Goal: Information Seeking & Learning: Learn about a topic

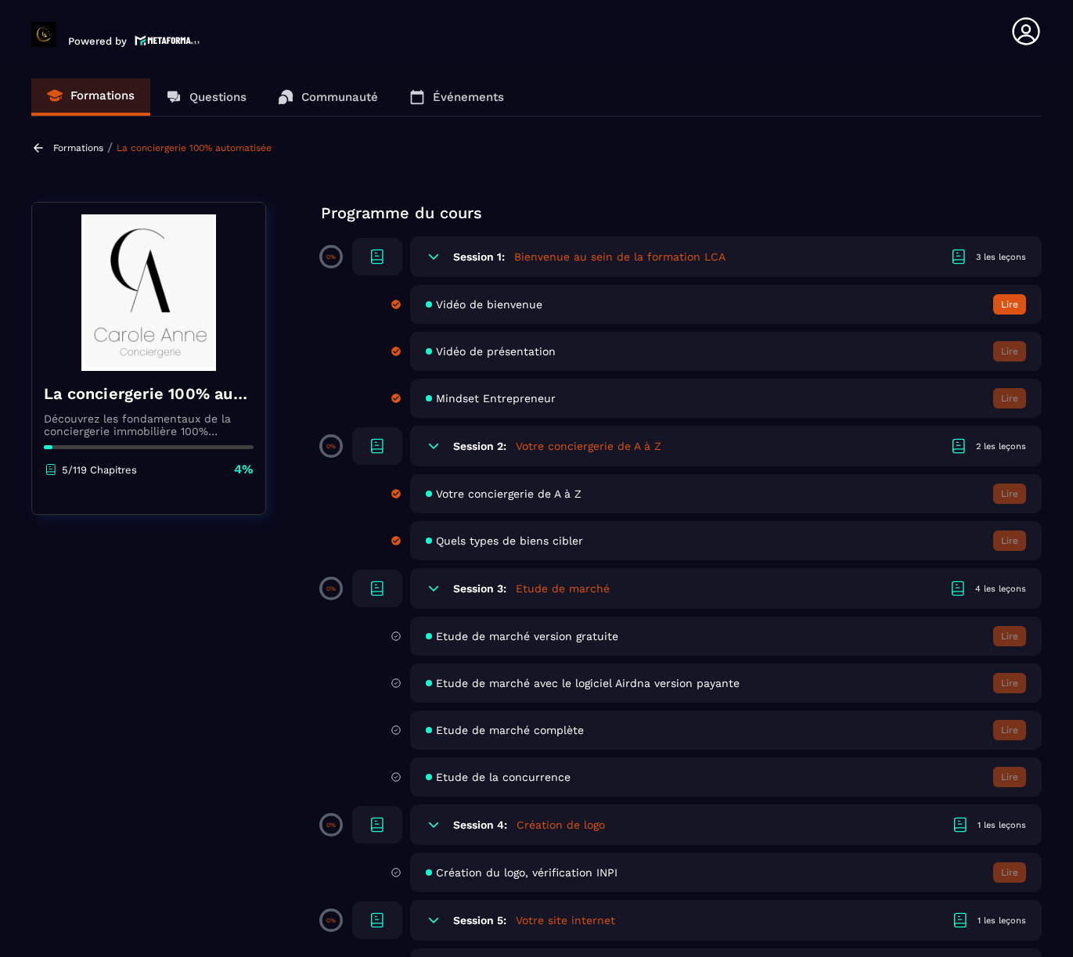
click at [522, 450] on h5 "Votre conciergerie de A à Z" at bounding box center [589, 446] width 146 height 16
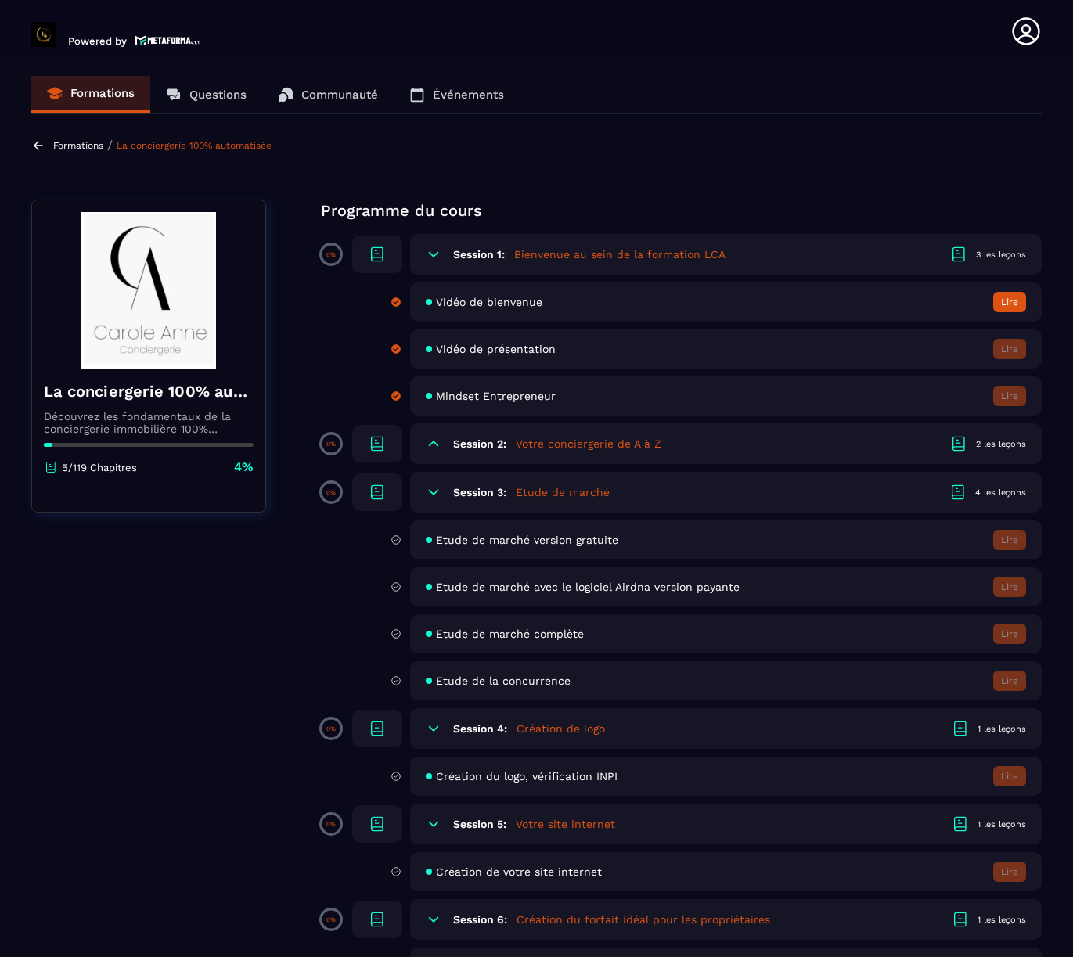
scroll to position [4, 0]
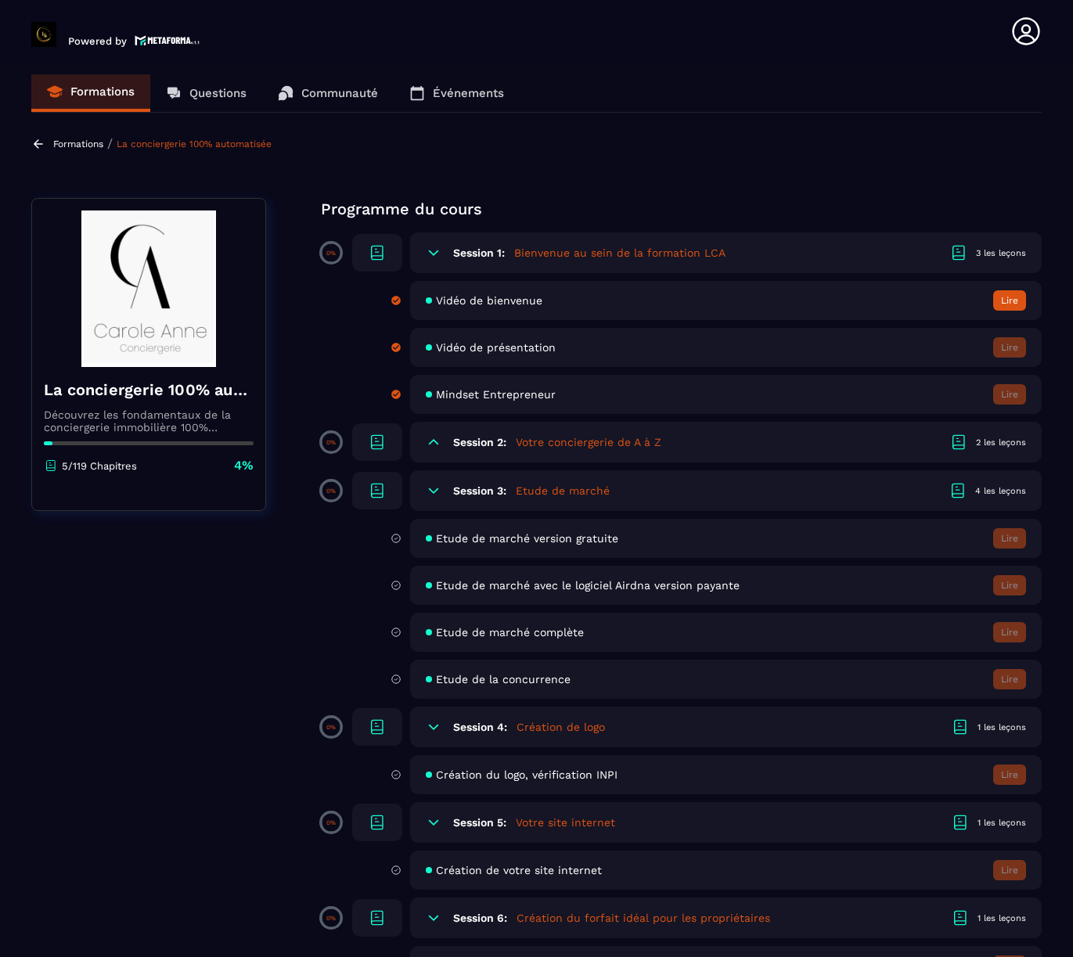
click at [528, 446] on h5 "Votre conciergerie de A à Z" at bounding box center [589, 442] width 146 height 16
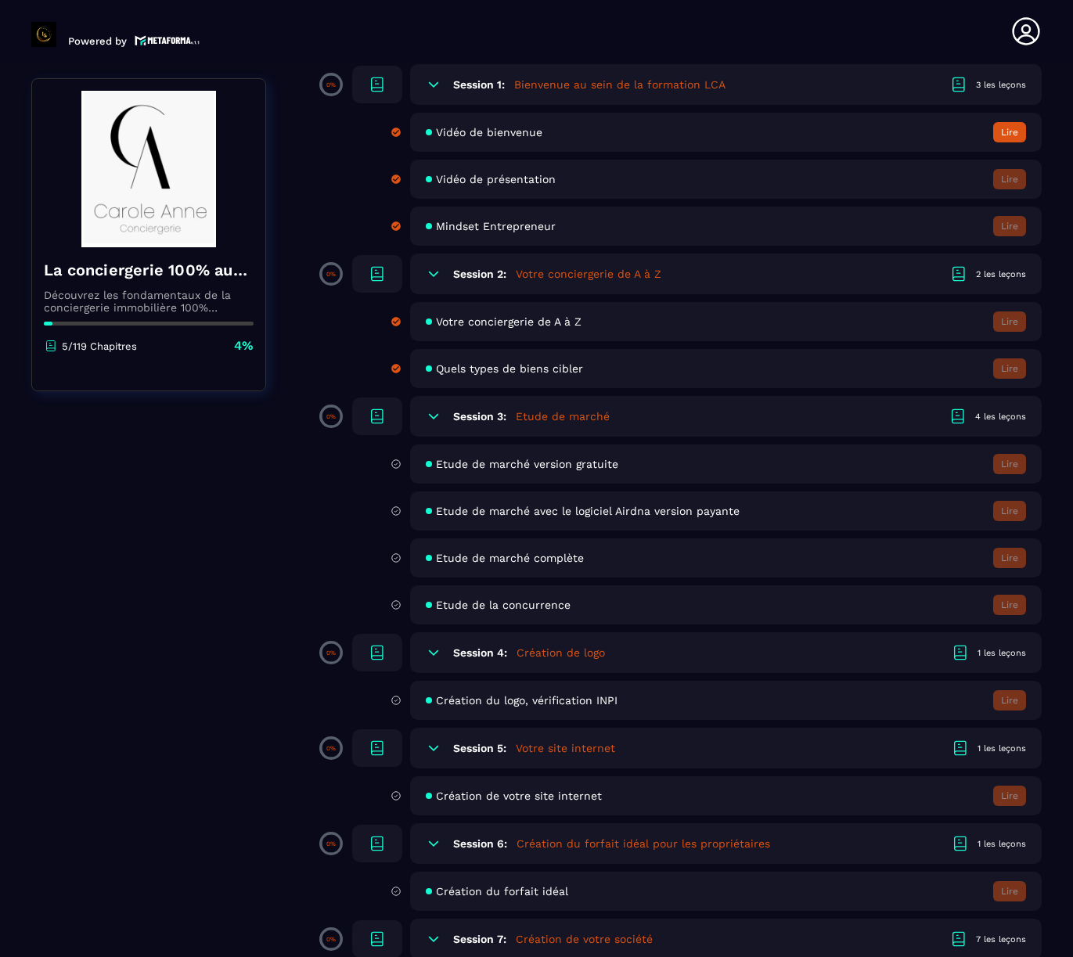
scroll to position [211, 0]
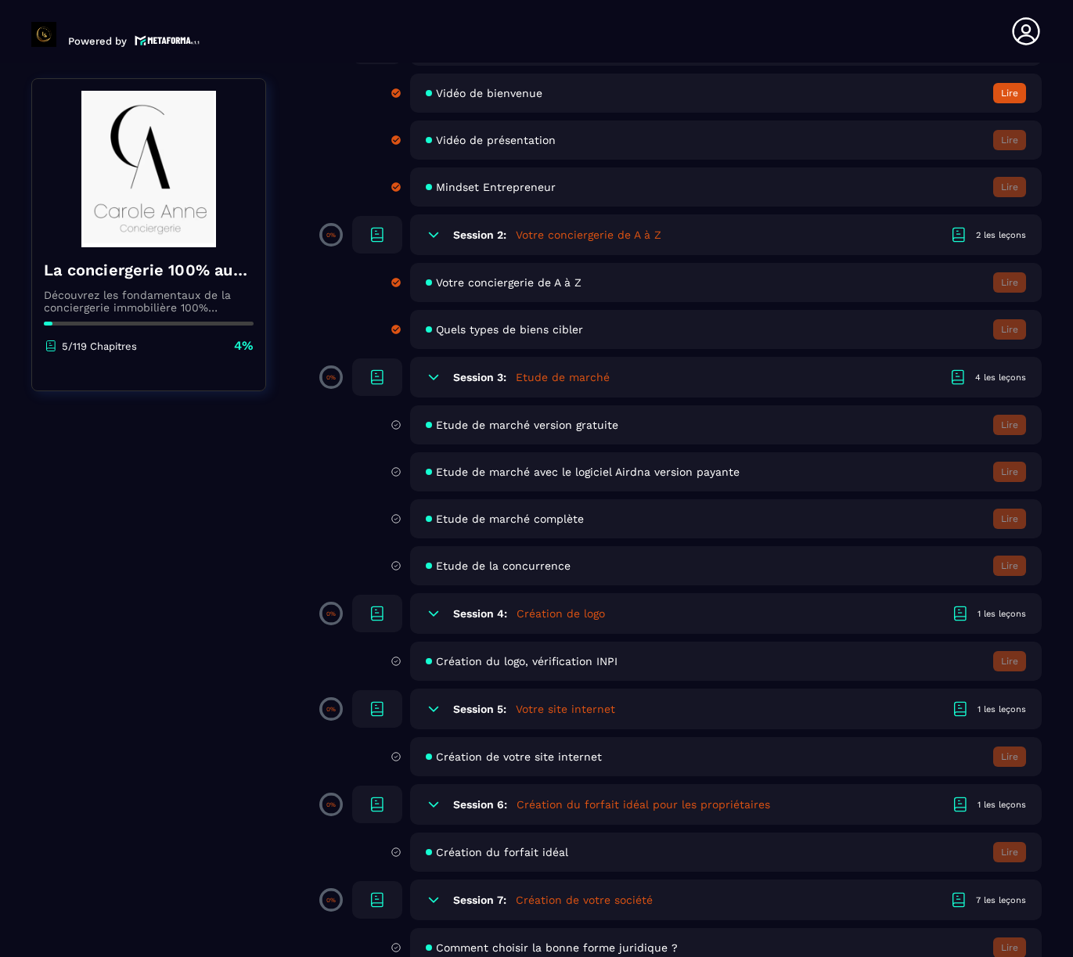
click at [548, 427] on span "Etude de marché version gratuite" at bounding box center [527, 425] width 182 height 13
drag, startPoint x: 396, startPoint y: 285, endPoint x: 405, endPoint y: 286, distance: 9.4
click at [397, 285] on icon at bounding box center [395, 282] width 9 height 9
click at [512, 285] on span "Votre conciergerie de A à Z" at bounding box center [509, 282] width 146 height 13
click at [512, 346] on div "Quels types de biens cibler Lire" at bounding box center [725, 329] width 631 height 39
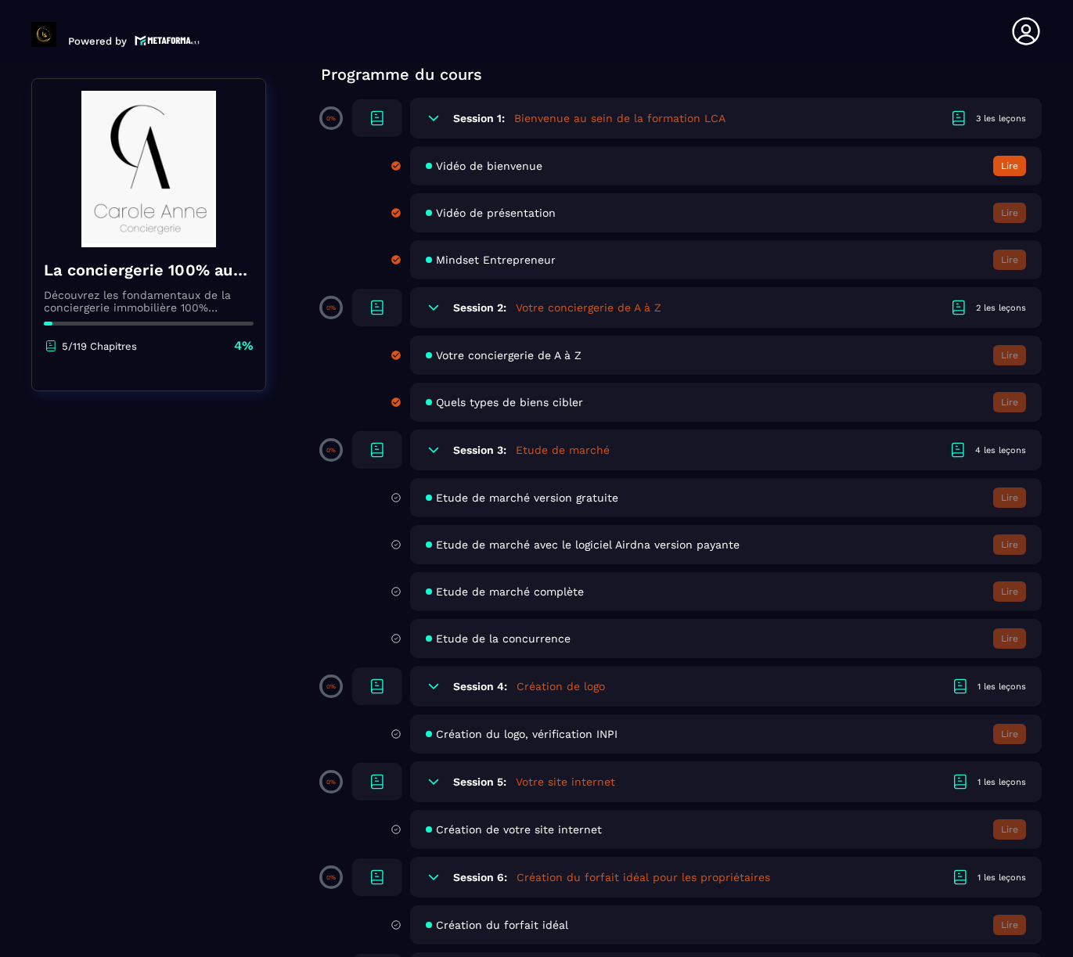
scroll to position [103, 0]
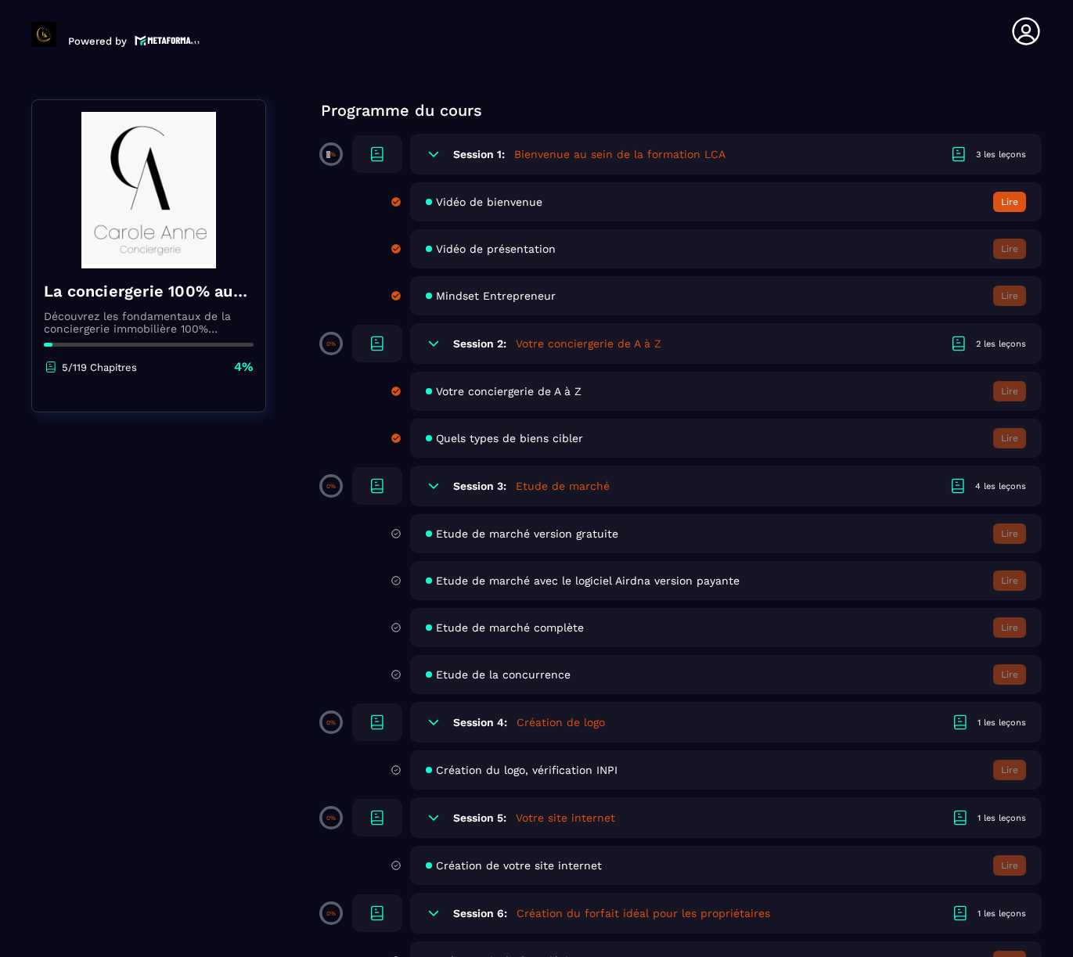
click at [331, 151] on div "0%" at bounding box center [330, 153] width 23 height 23
click at [331, 153] on p "0%" at bounding box center [330, 154] width 9 height 7
click at [381, 151] on icon at bounding box center [377, 154] width 19 height 19
click at [376, 152] on icon at bounding box center [377, 154] width 19 height 19
click at [430, 153] on icon at bounding box center [433, 154] width 9 height 5
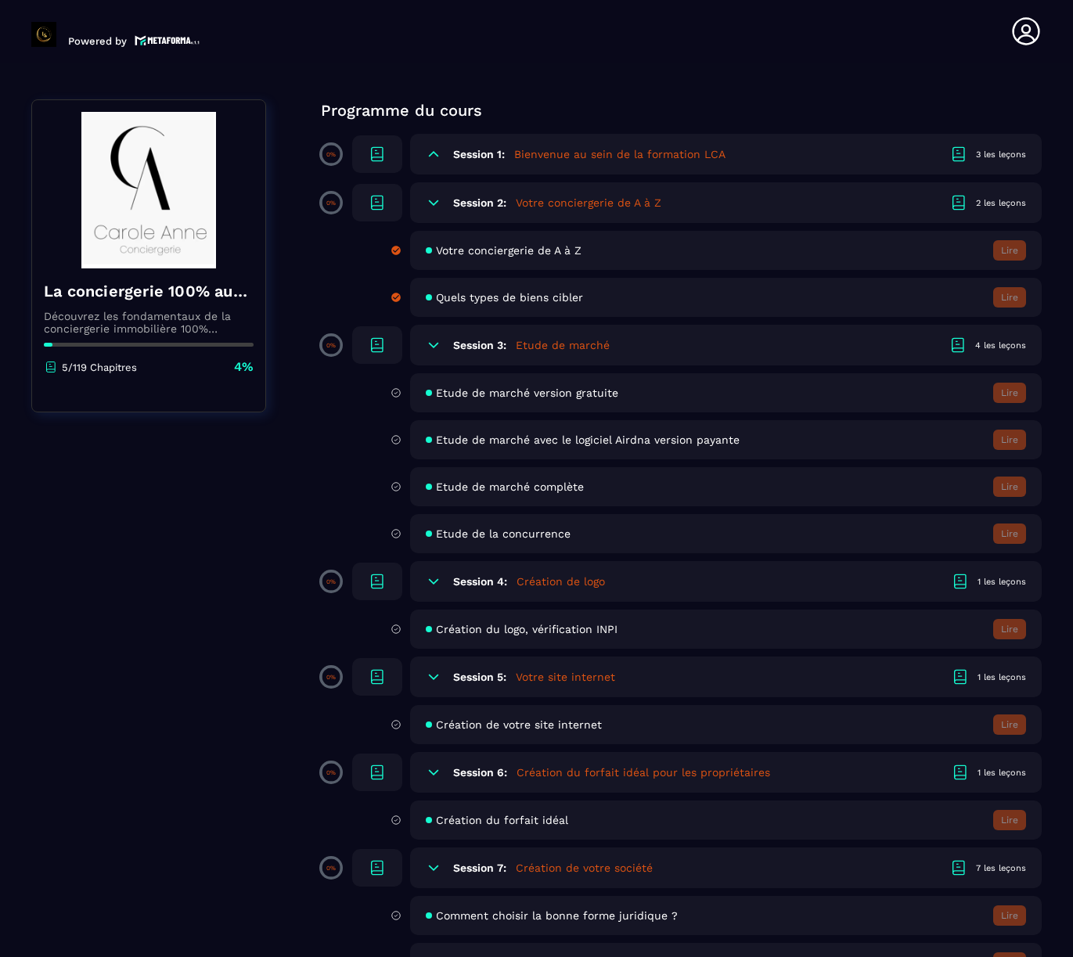
click at [438, 200] on icon at bounding box center [434, 203] width 16 height 16
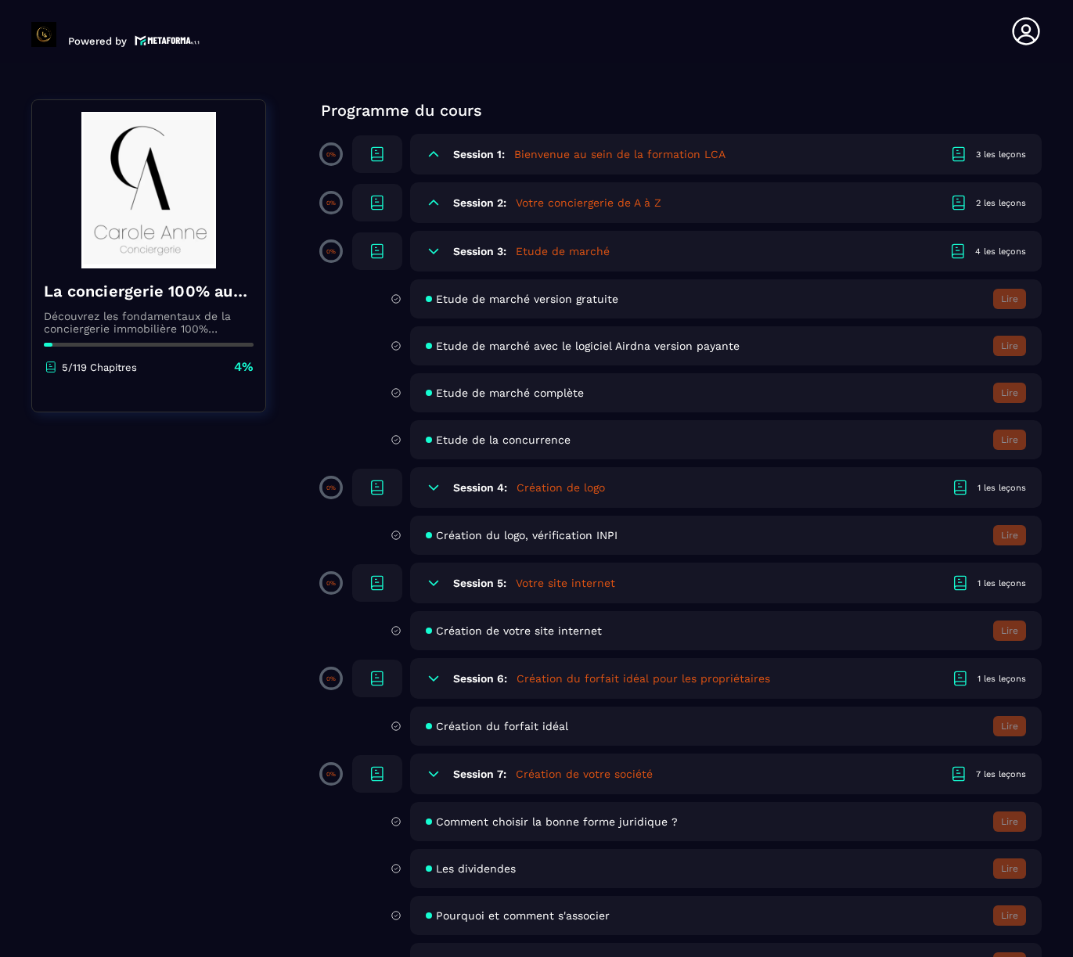
click at [437, 252] on icon at bounding box center [434, 251] width 16 height 16
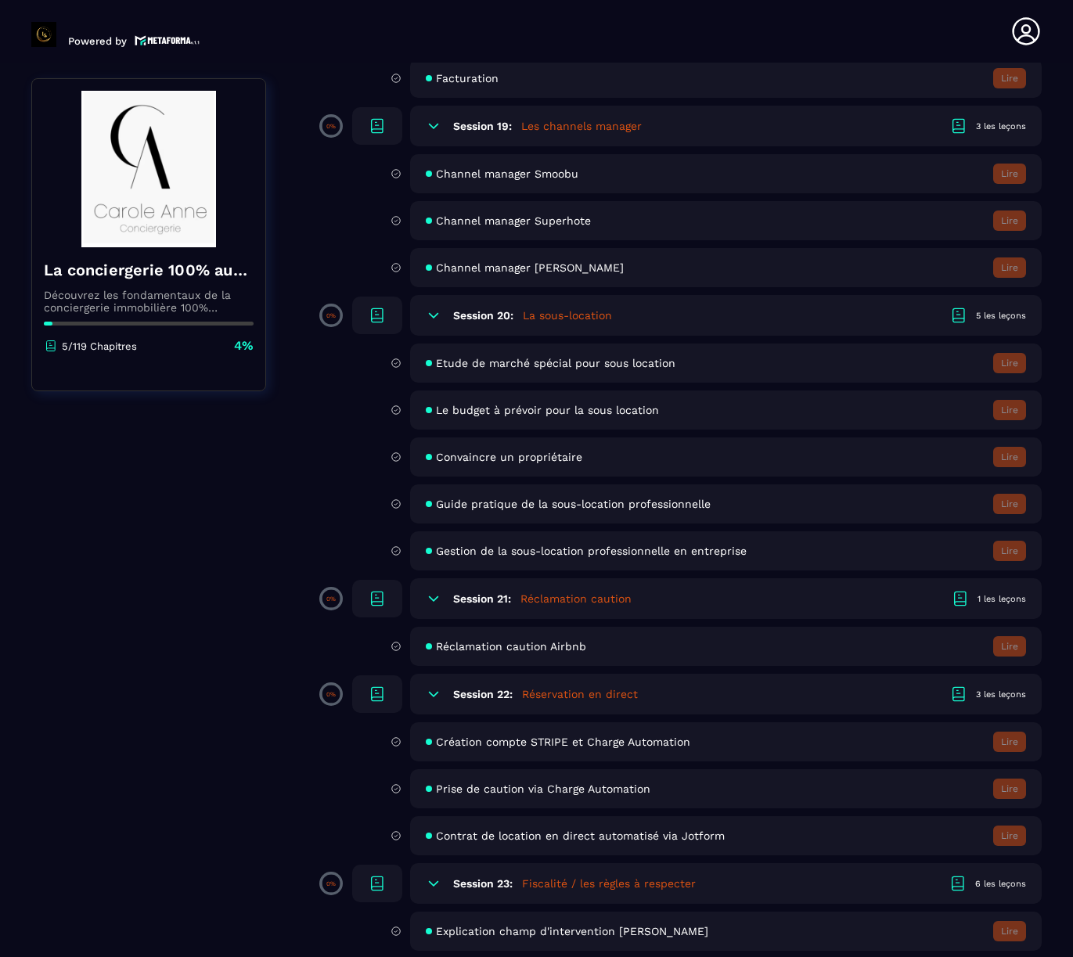
scroll to position [2974, 0]
click at [1014, 33] on icon at bounding box center [1025, 31] width 31 height 31
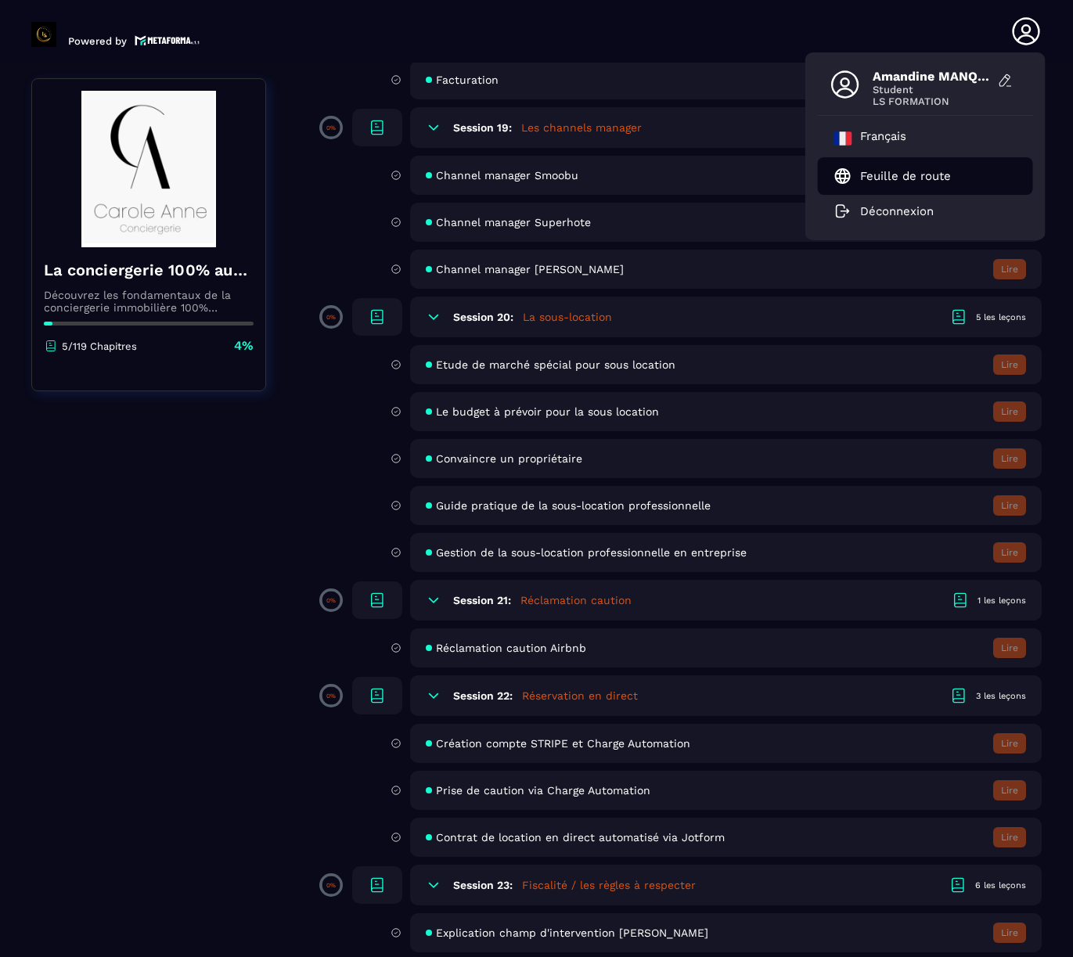
click at [919, 180] on p "Feuille de route" at bounding box center [905, 176] width 91 height 14
click at [132, 347] on p "5/119 Chapitres" at bounding box center [99, 346] width 75 height 12
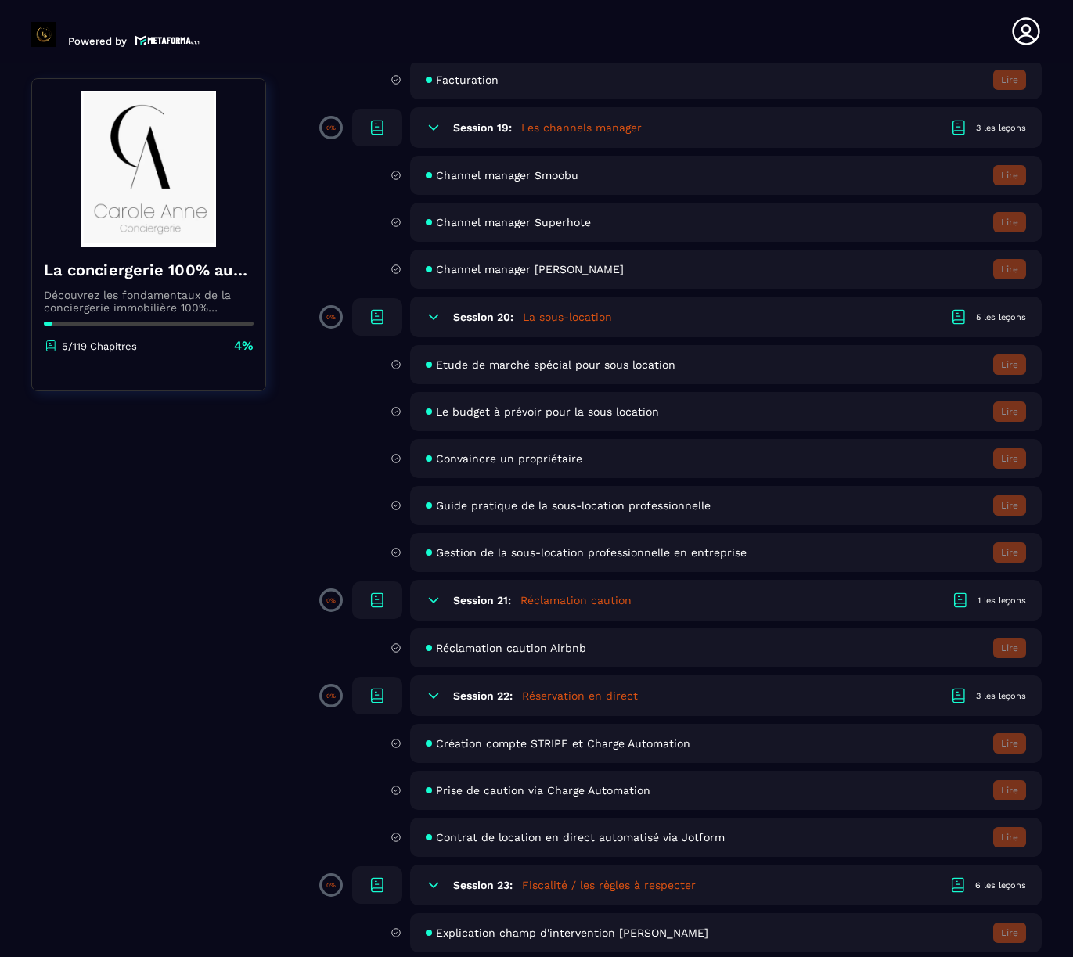
click at [95, 330] on div "La conciergerie 100% automatisée Découvrez les fondamentaux de la conciergerie …" at bounding box center [148, 300] width 233 height 107
click at [93, 352] on p "5/119 Chapitres" at bounding box center [99, 346] width 75 height 12
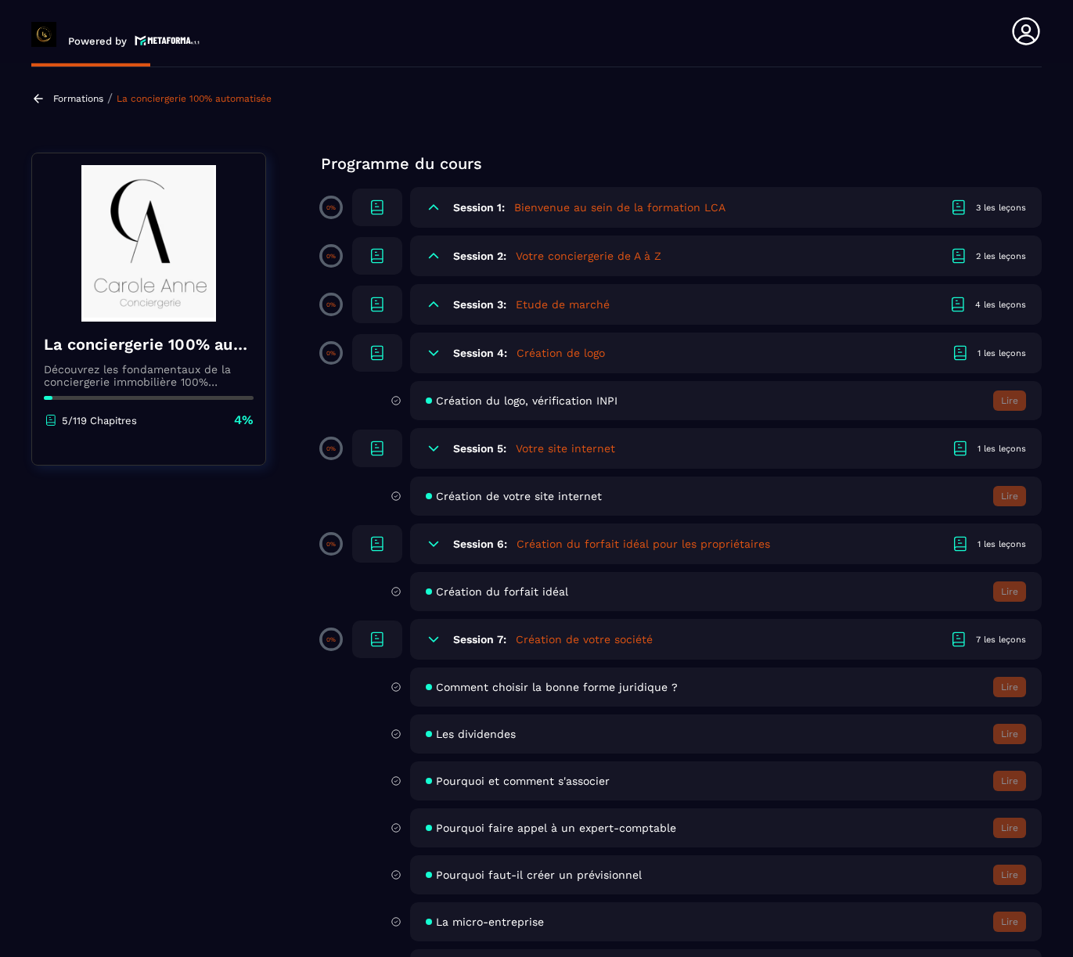
scroll to position [0, 0]
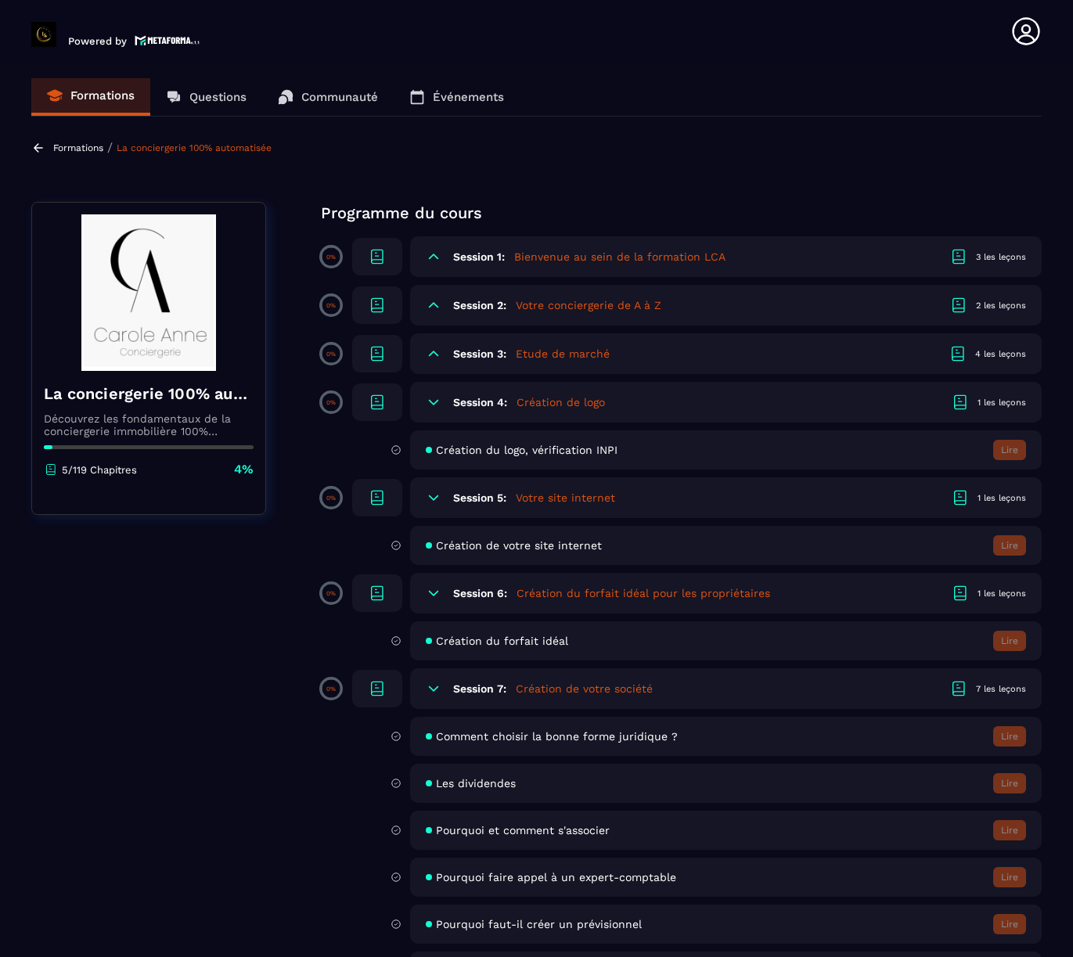
click at [438, 399] on icon at bounding box center [434, 402] width 16 height 16
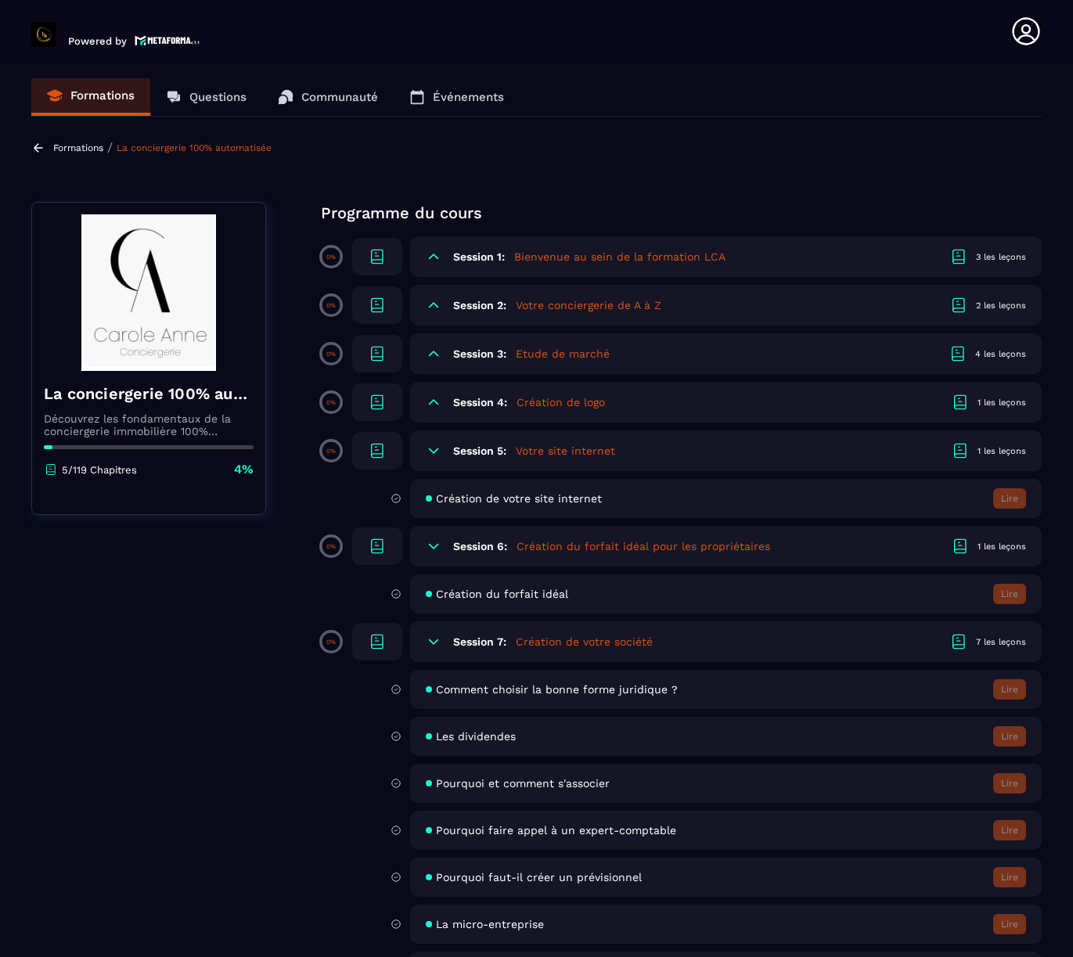
click at [434, 358] on icon at bounding box center [434, 354] width 16 height 16
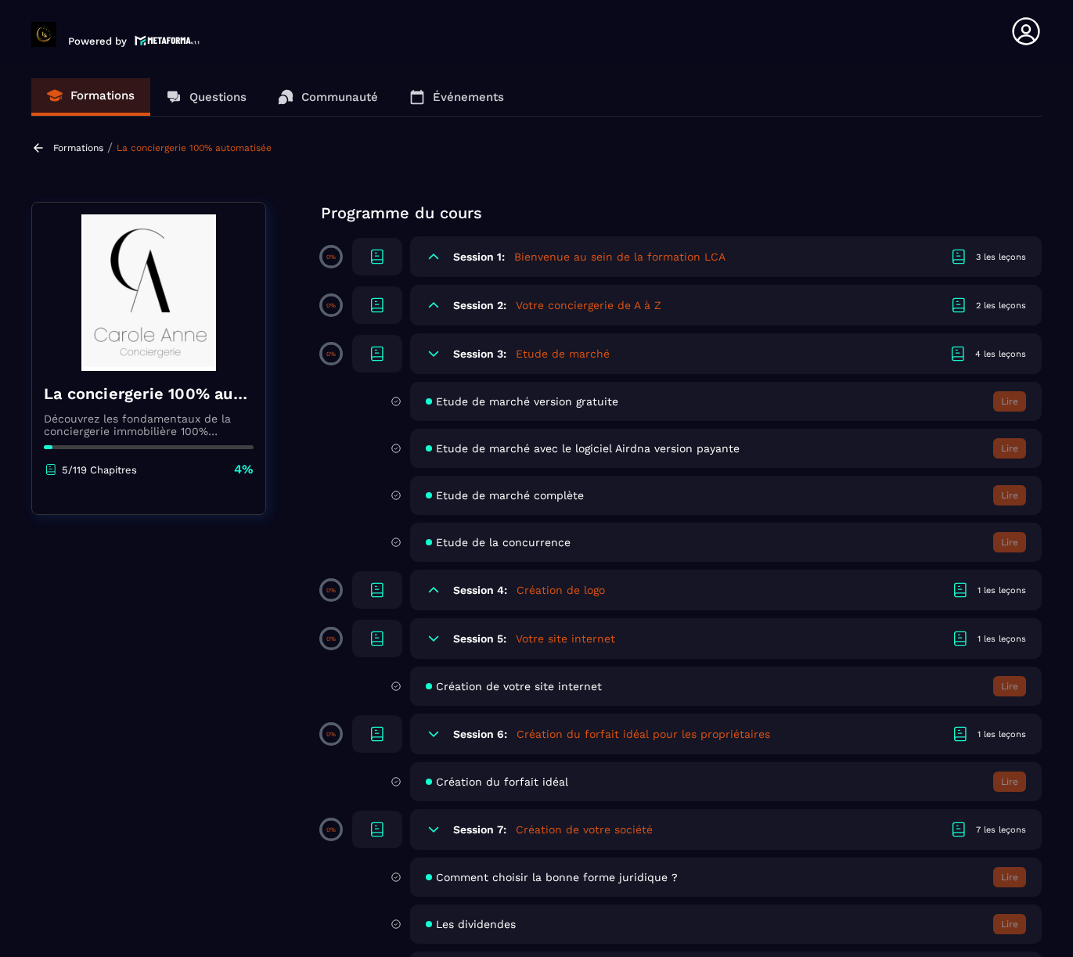
click at [437, 308] on icon at bounding box center [434, 305] width 16 height 16
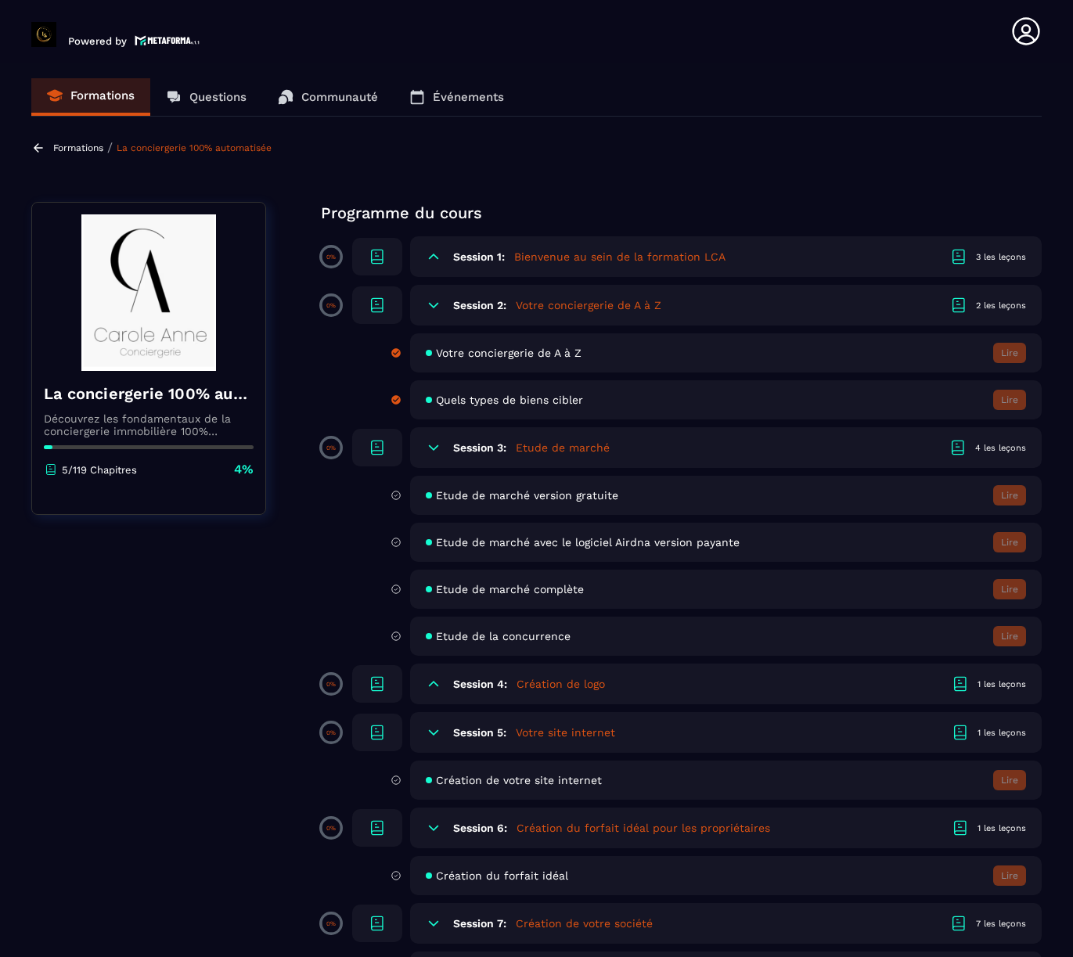
drag, startPoint x: 488, startPoint y: 408, endPoint x: 491, endPoint y: 401, distance: 8.7
click at [488, 408] on div "Quels types de biens cibler Lire" at bounding box center [725, 399] width 631 height 39
drag, startPoint x: 492, startPoint y: 401, endPoint x: 854, endPoint y: 395, distance: 361.6
click at [504, 401] on span "Quels types de biens cibler" at bounding box center [509, 400] width 147 height 13
click at [440, 256] on icon at bounding box center [434, 257] width 16 height 16
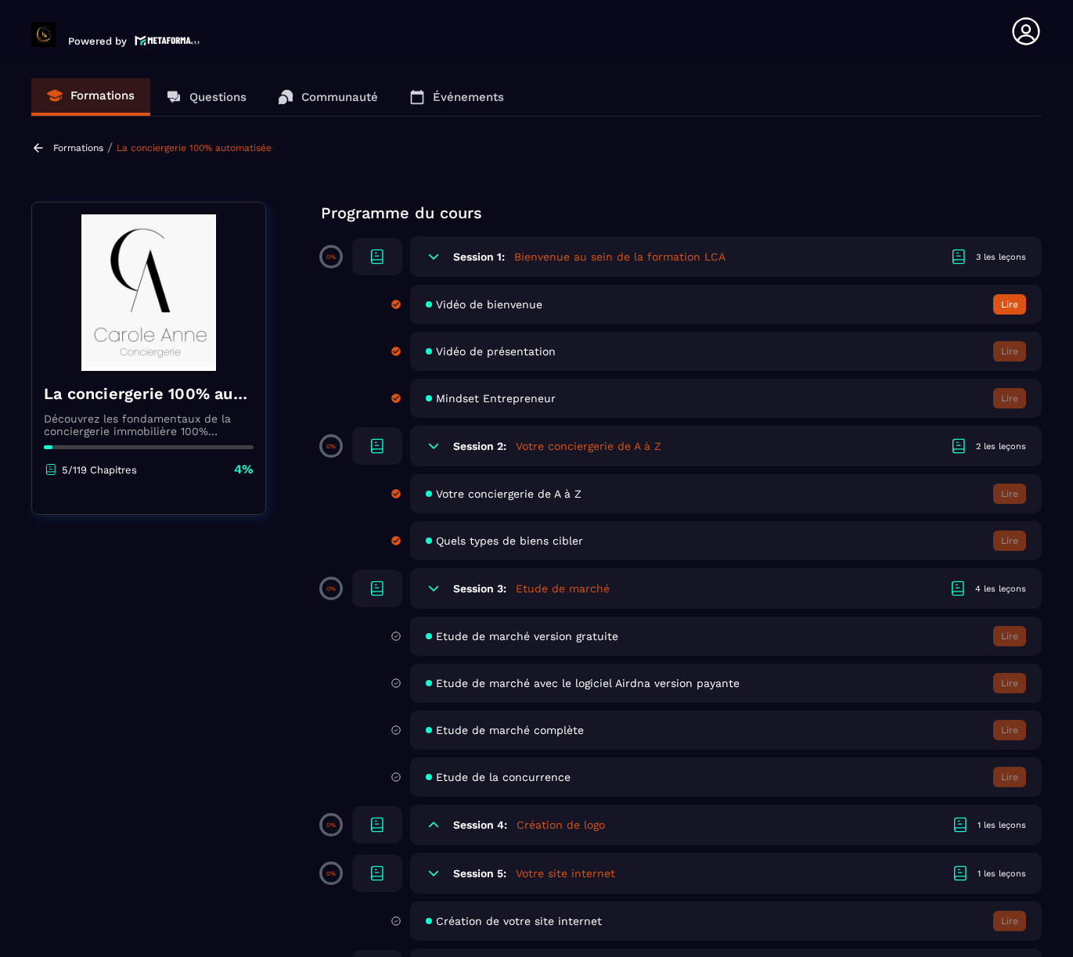
click at [1004, 305] on button "Lire" at bounding box center [1009, 304] width 33 height 20
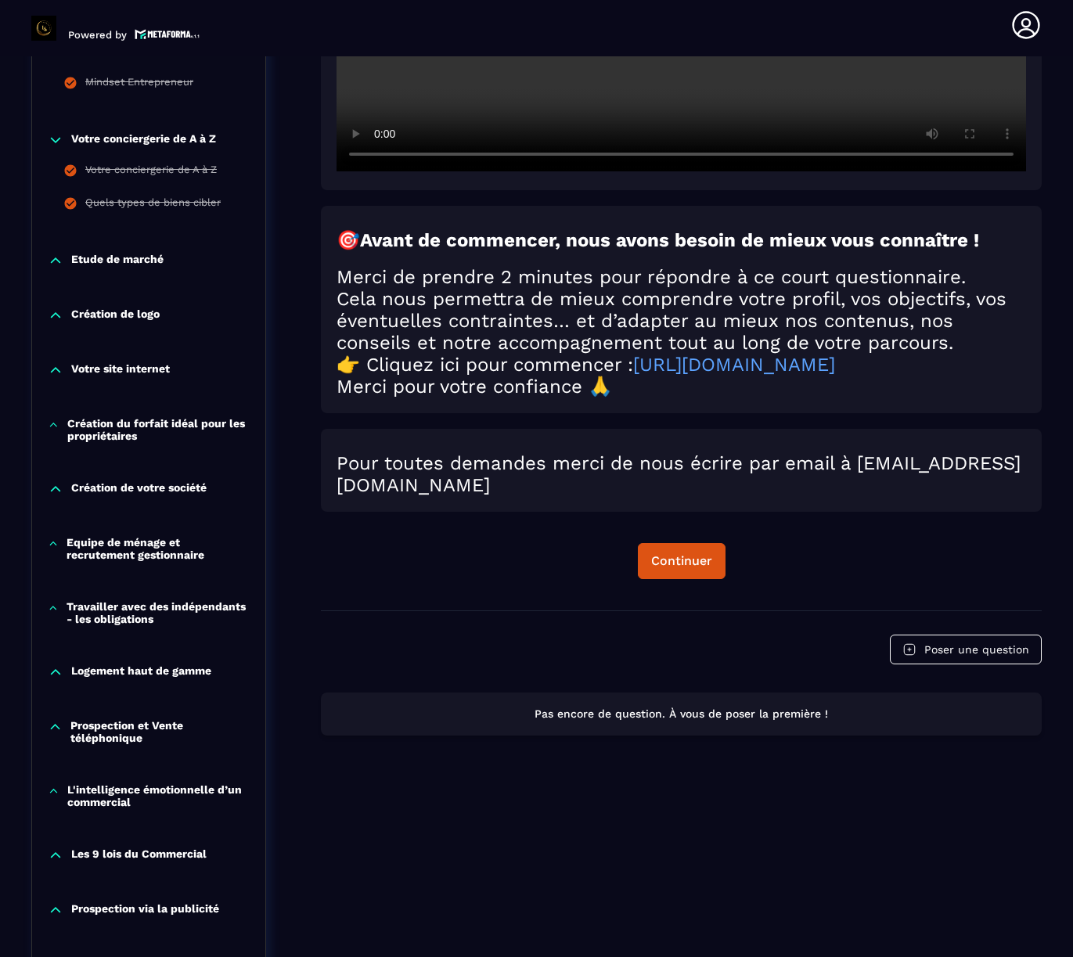
scroll to position [556, 0]
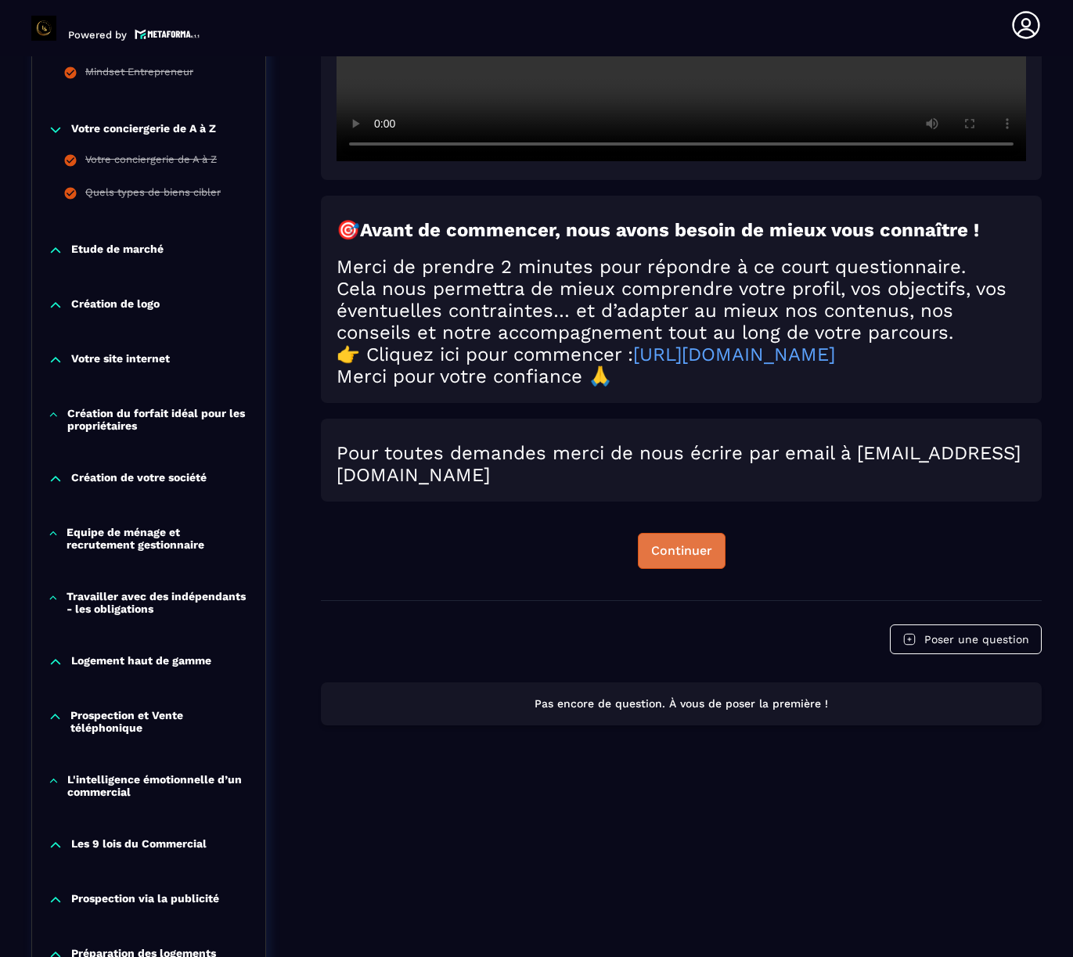
click at [682, 555] on div "Continuer" at bounding box center [681, 551] width 61 height 16
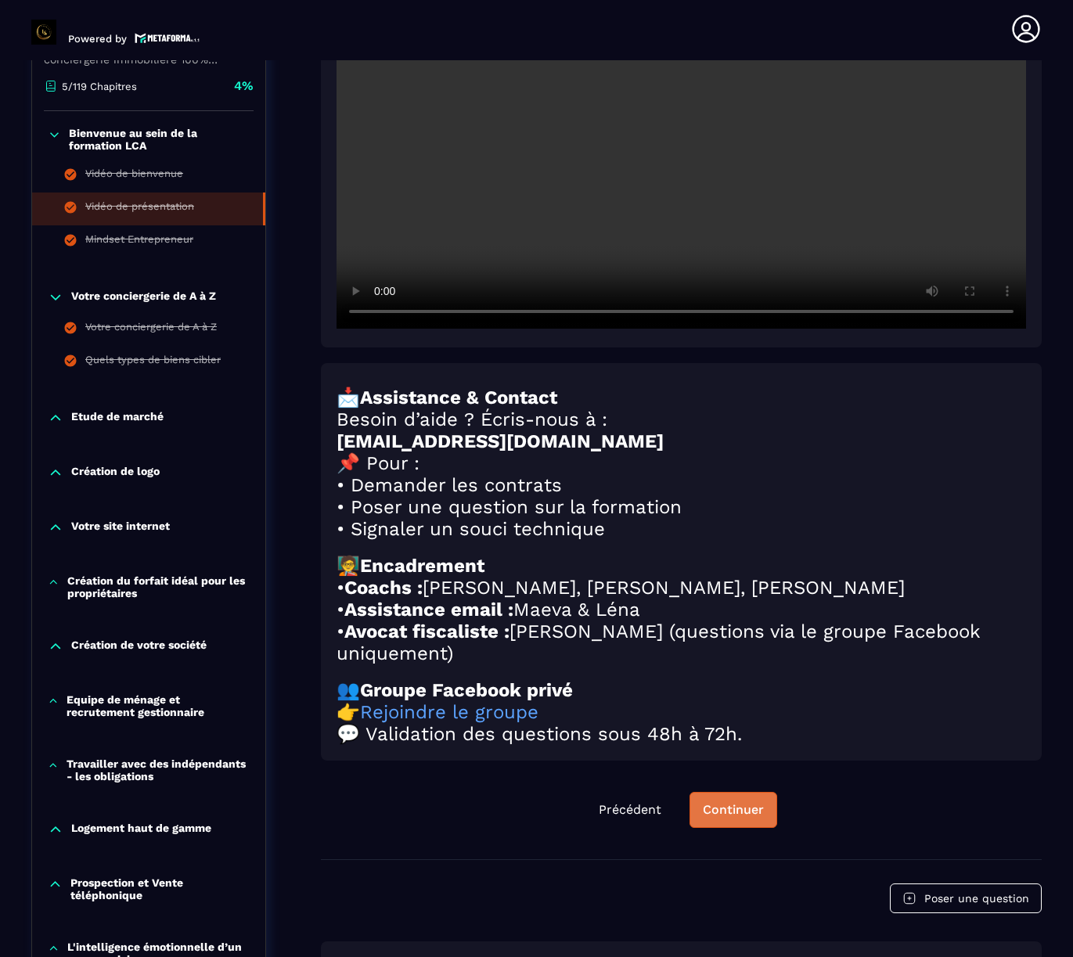
scroll to position [343, 0]
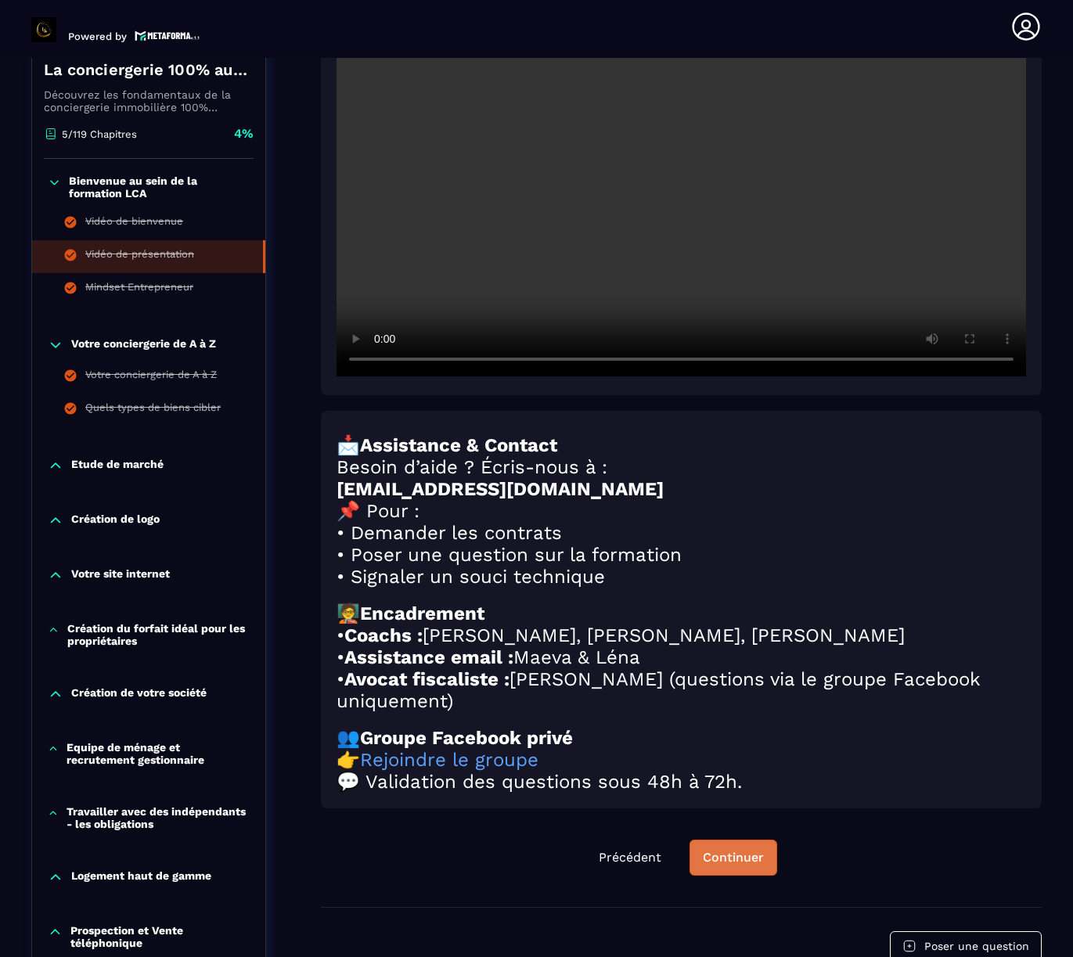
click at [732, 664] on div "📩 Assistance & Contact Besoin d’aide ? Écris-nous à : [EMAIL_ADDRESS][DOMAIN_NA…" at bounding box center [680, 613] width 689 height 358
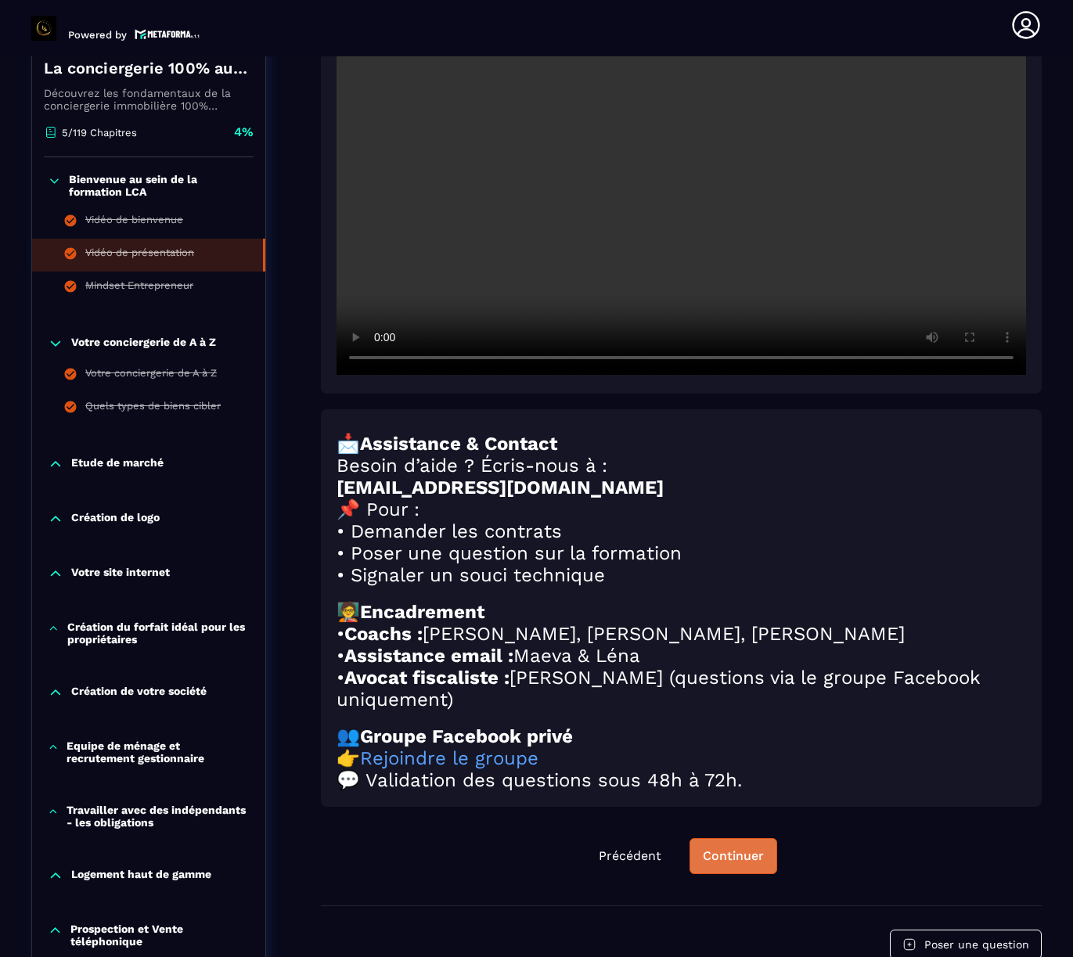
click at [739, 874] on button "Continuer" at bounding box center [733, 856] width 88 height 36
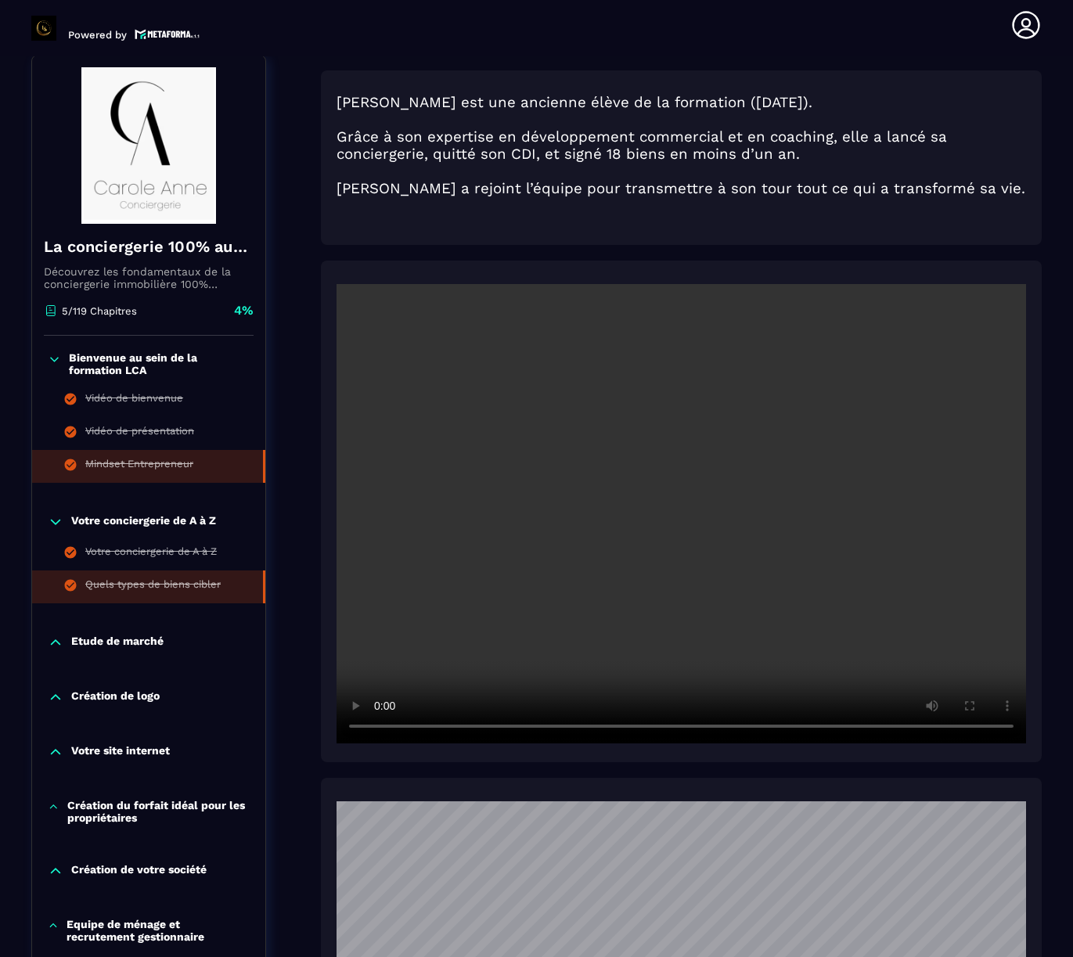
scroll to position [163, 0]
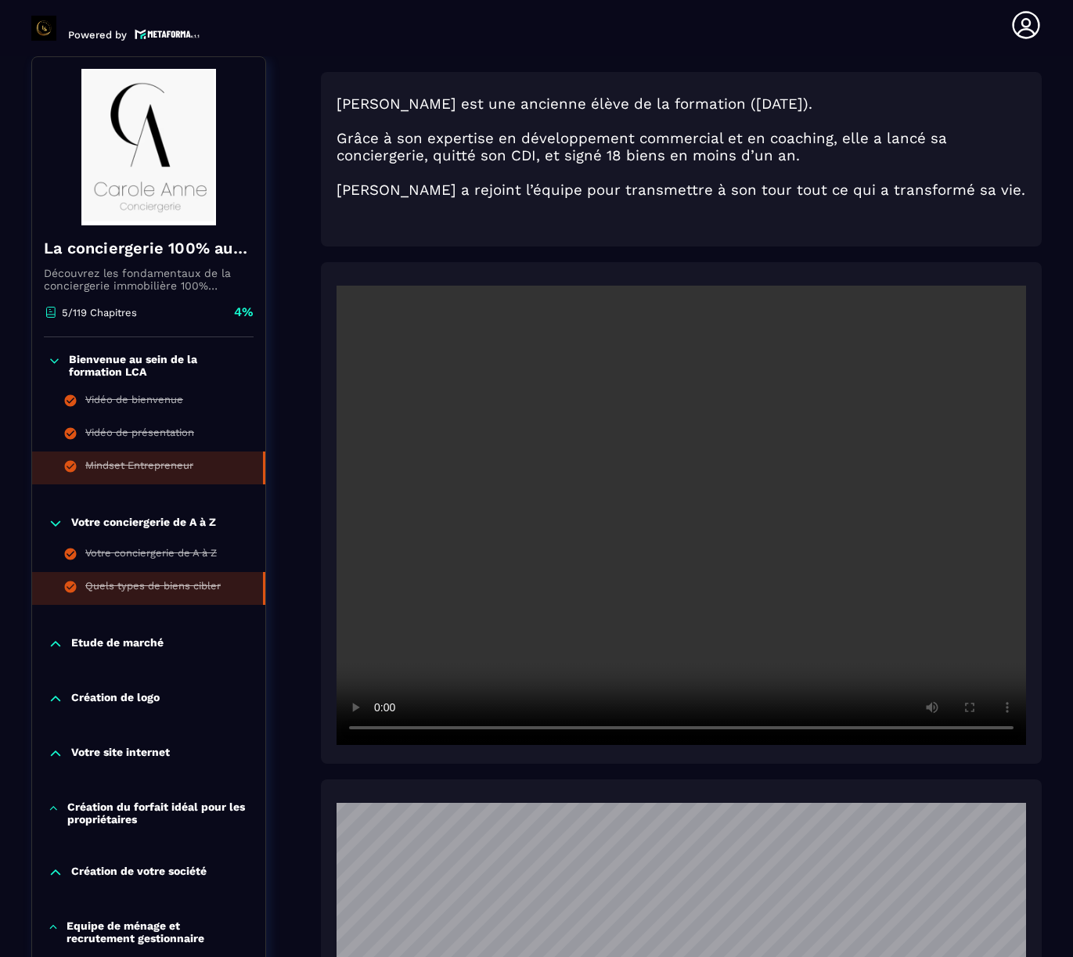
click at [185, 591] on div "Quels types de biens cibler" at bounding box center [152, 588] width 135 height 17
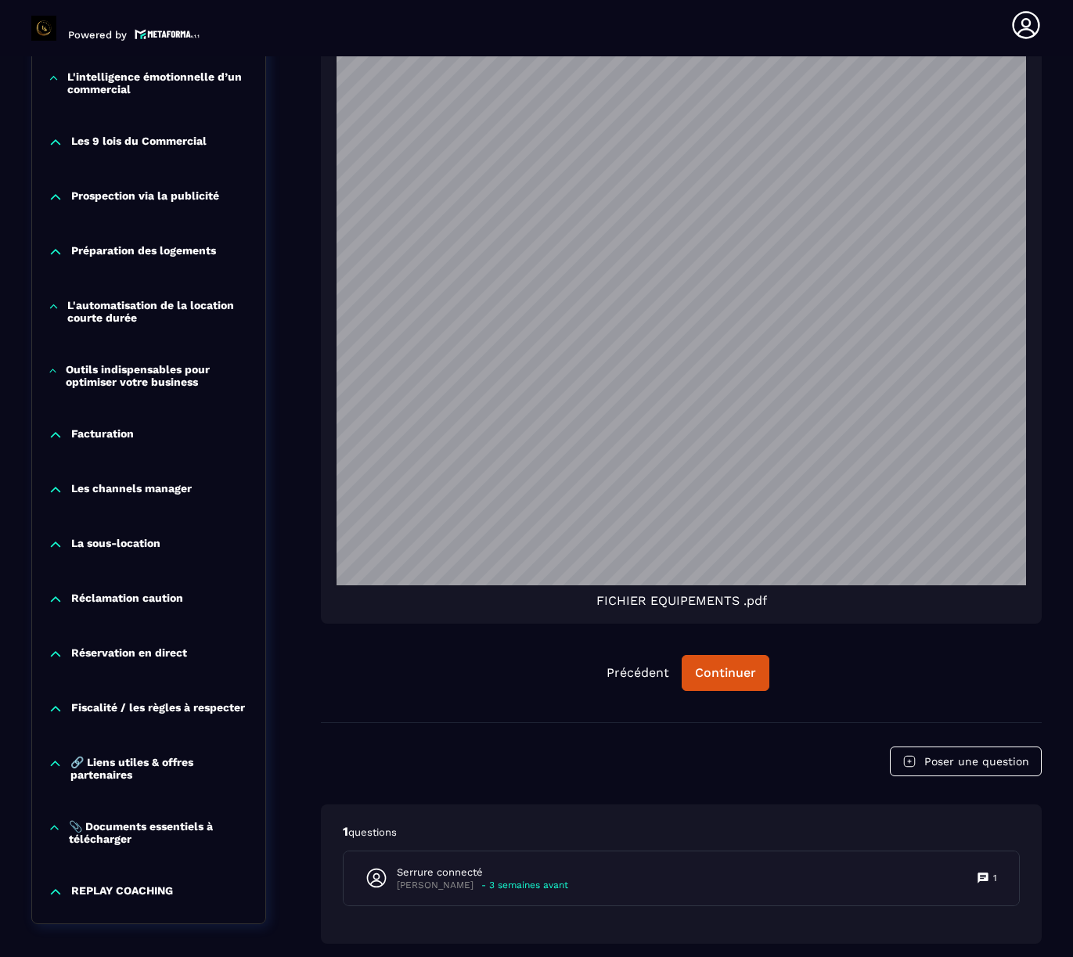
scroll to position [1739, 0]
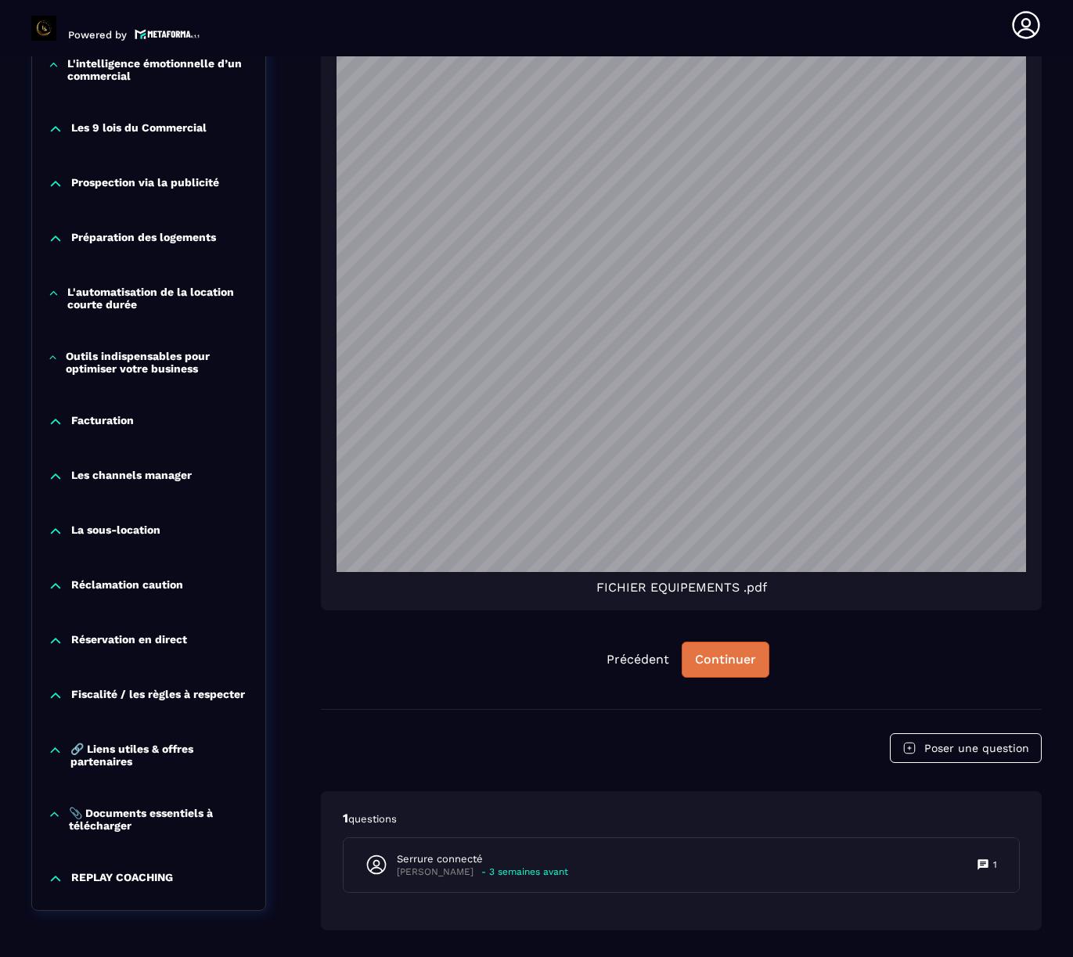
click at [736, 652] on div "Continuer" at bounding box center [725, 660] width 61 height 16
click at [730, 652] on div "Continuer" at bounding box center [725, 660] width 61 height 16
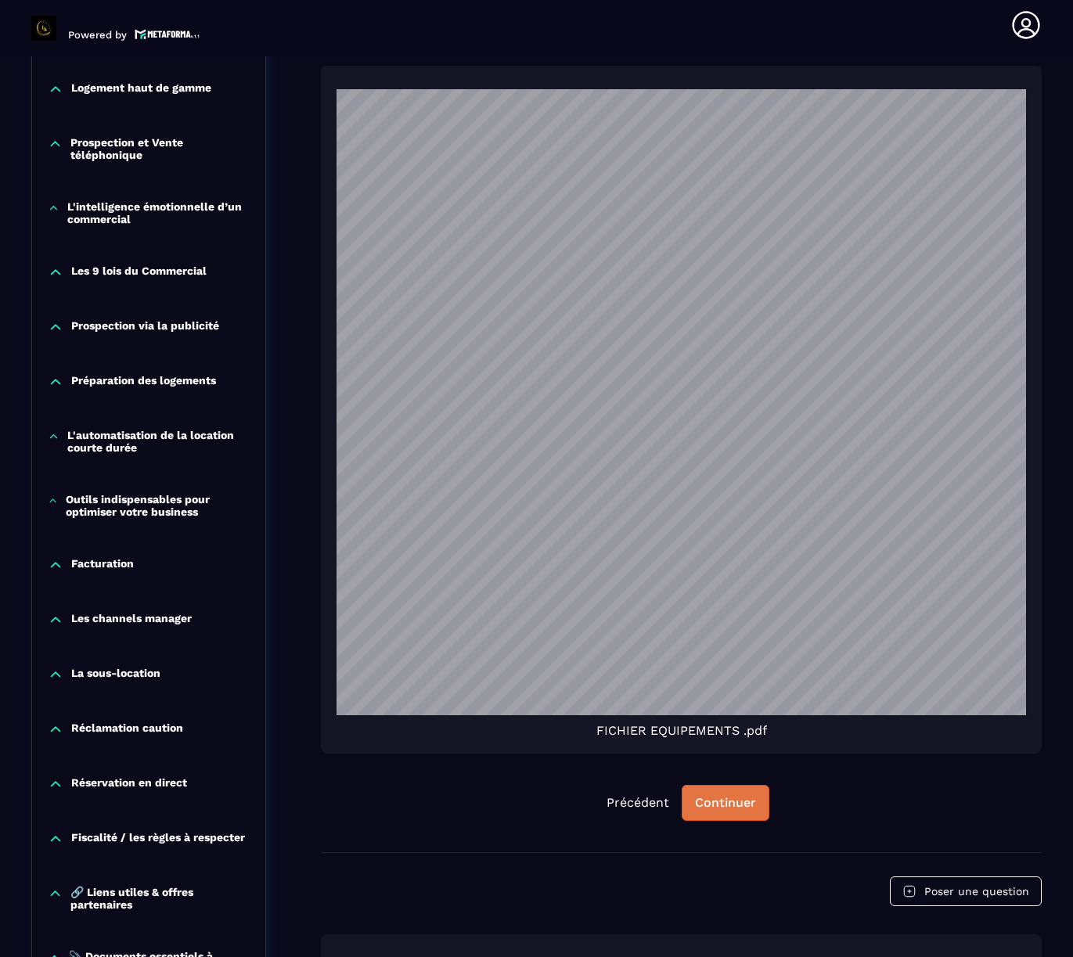
scroll to position [0, 0]
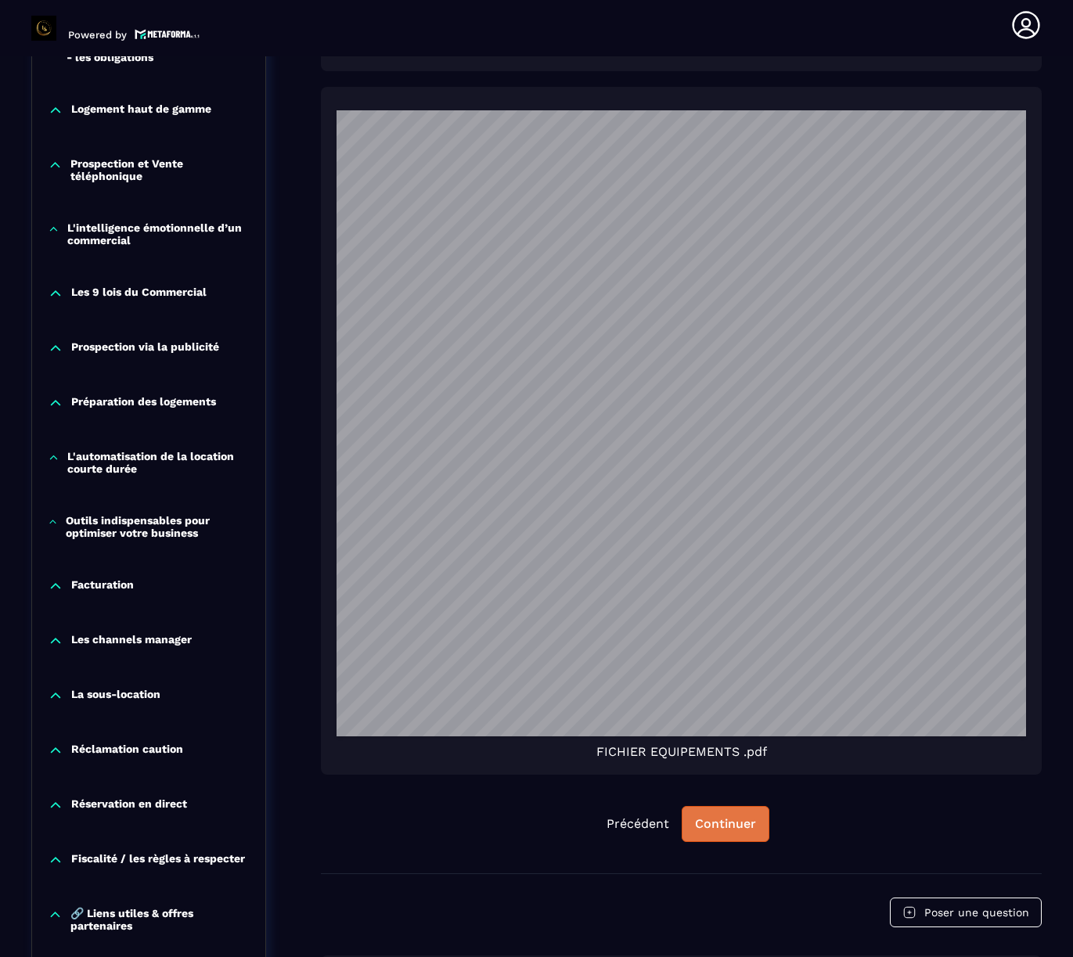
click at [719, 816] on div "Continuer" at bounding box center [725, 824] width 61 height 16
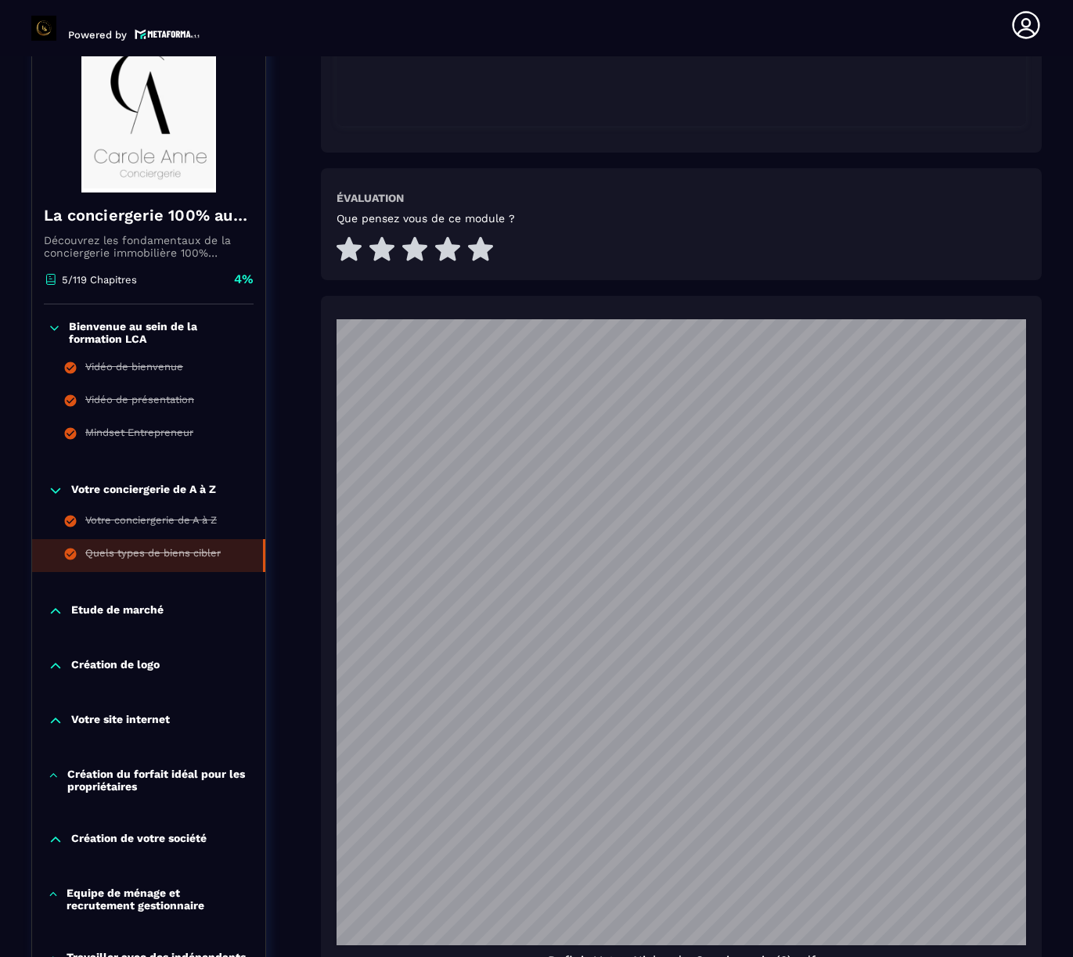
click at [135, 603] on p "Etude de marché" at bounding box center [117, 611] width 92 height 16
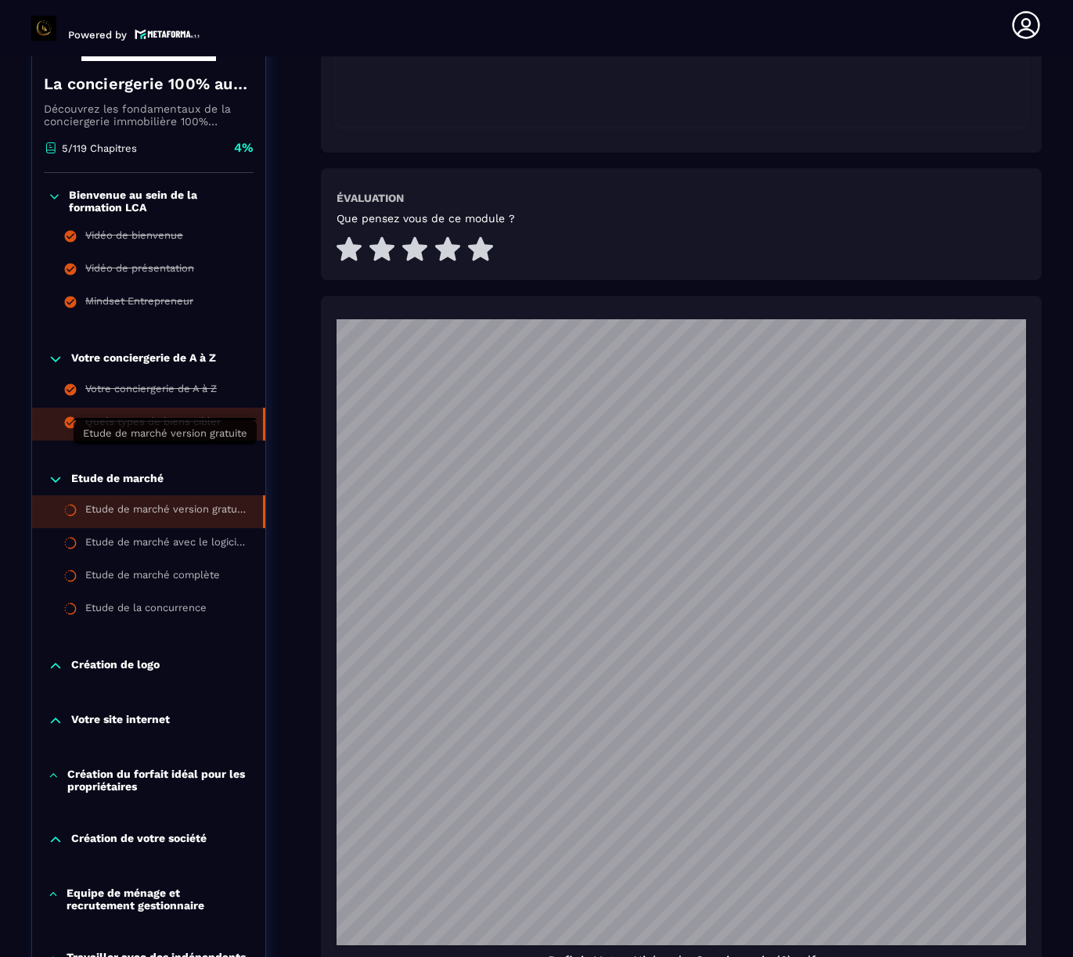
click at [142, 503] on div "Etude de marché version gratuite" at bounding box center [166, 511] width 162 height 17
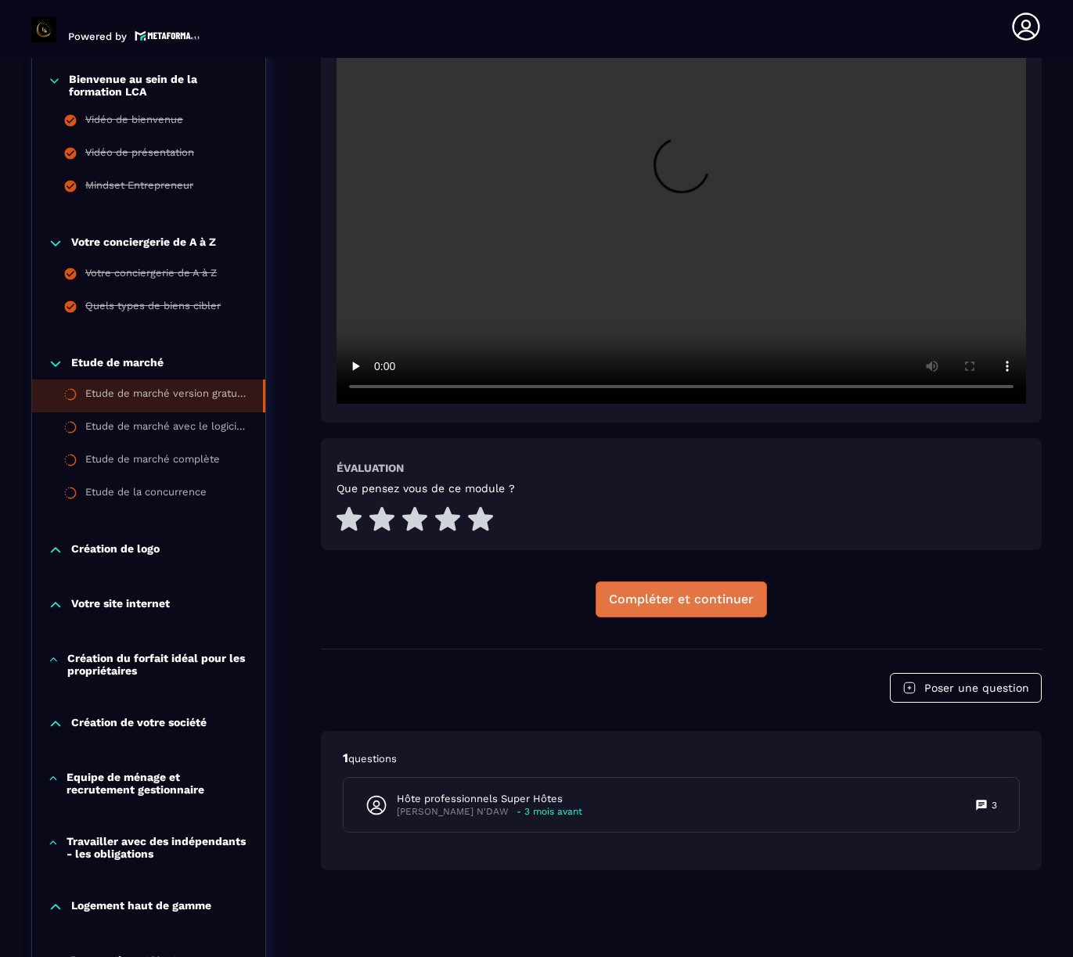
click at [691, 369] on div at bounding box center [681, 172] width 721 height 502
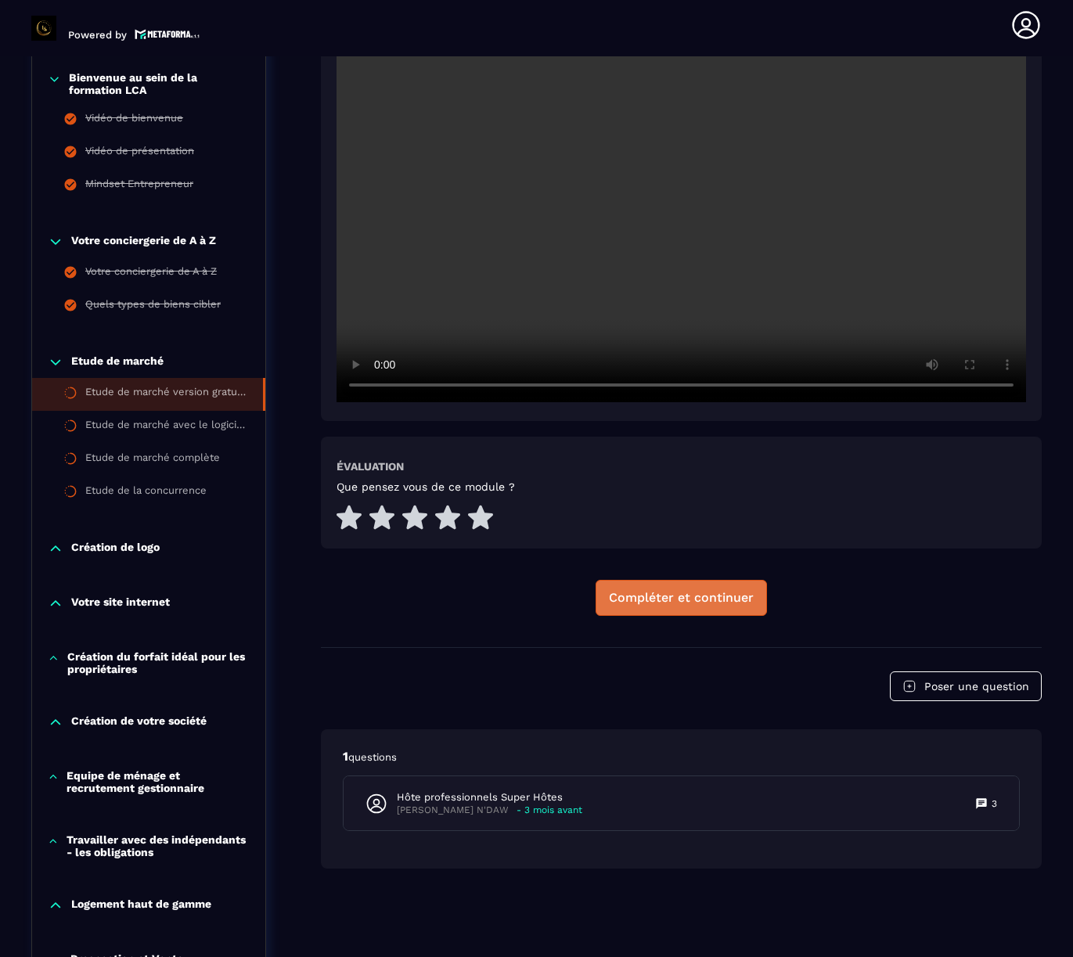
click at [692, 590] on div "Compléter et continuer" at bounding box center [681, 598] width 145 height 16
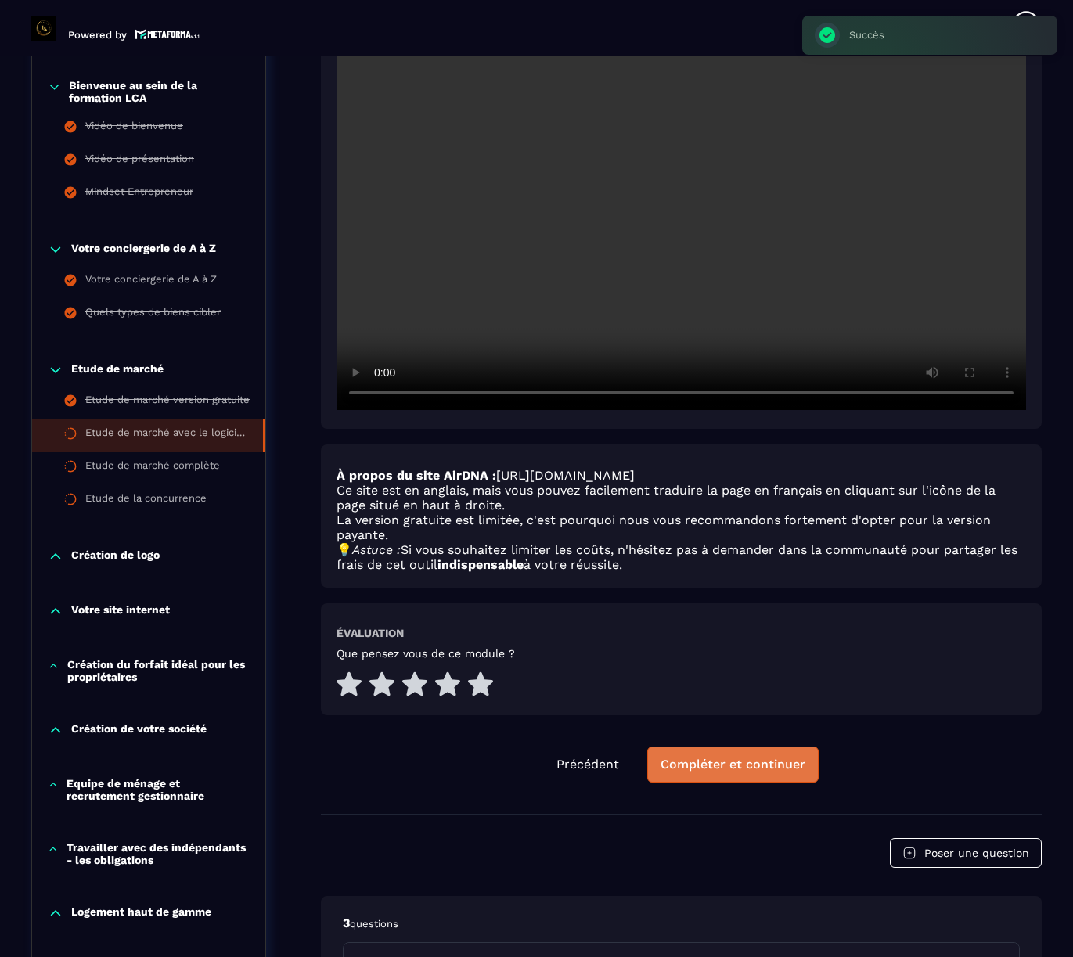
click at [718, 757] on div "Compléter et continuer" at bounding box center [732, 765] width 145 height 16
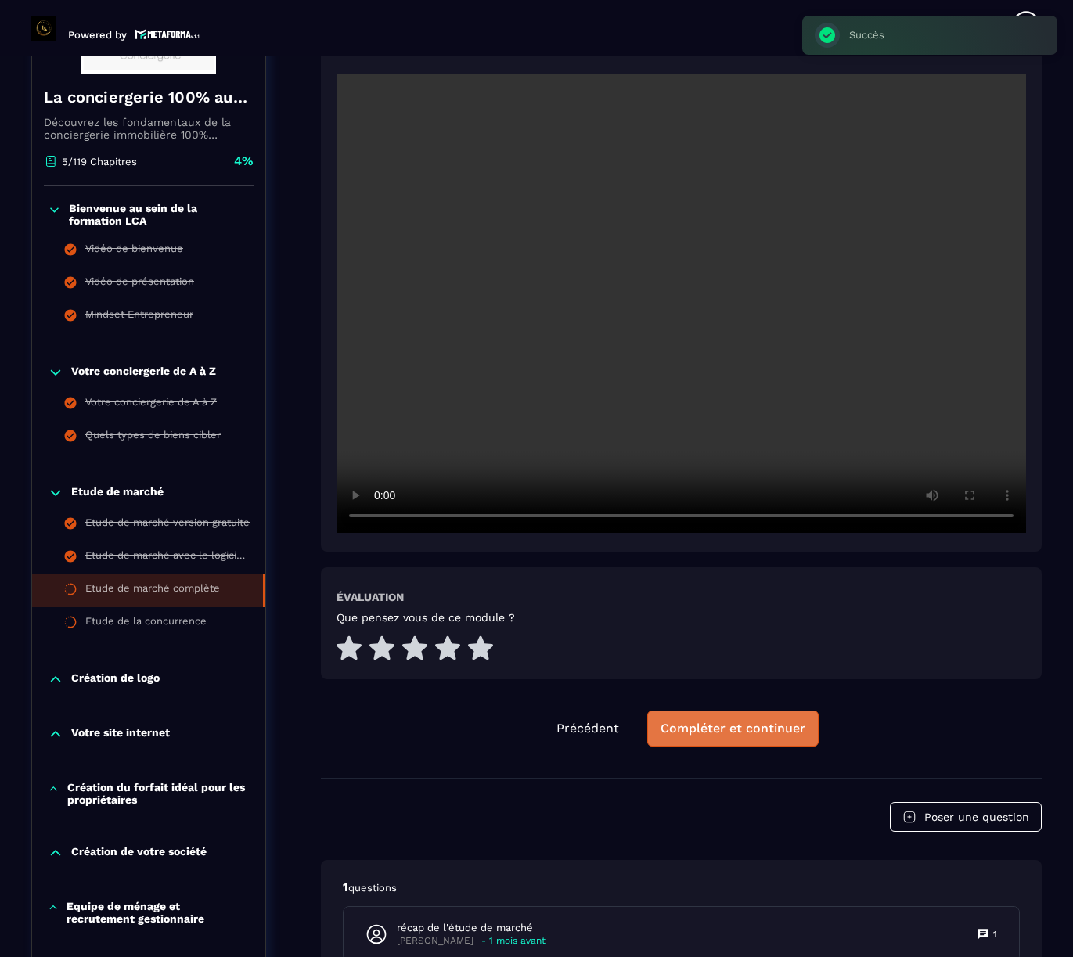
click at [739, 712] on button "Compléter et continuer" at bounding box center [732, 729] width 171 height 36
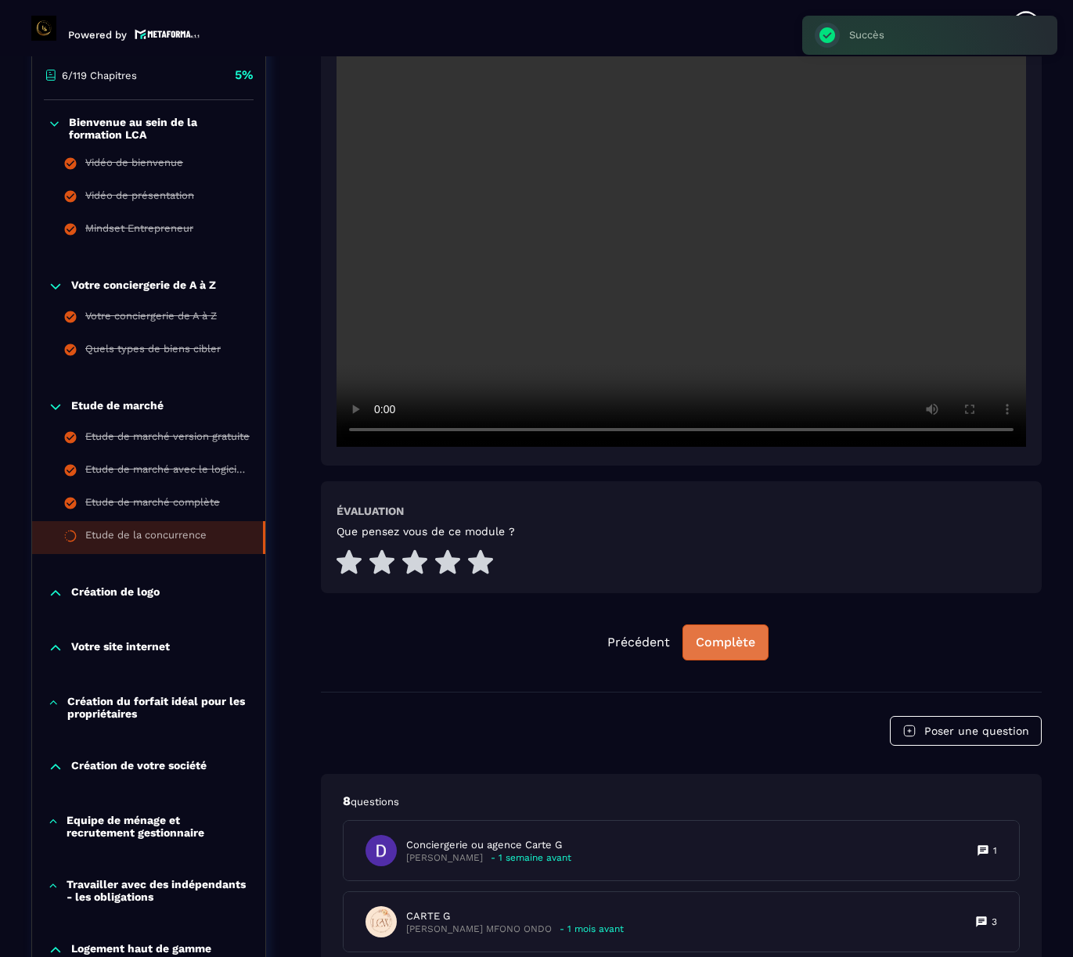
click at [732, 635] on div "Complète" at bounding box center [725, 643] width 59 height 16
click at [106, 595] on p "Création de logo" at bounding box center [115, 593] width 88 height 16
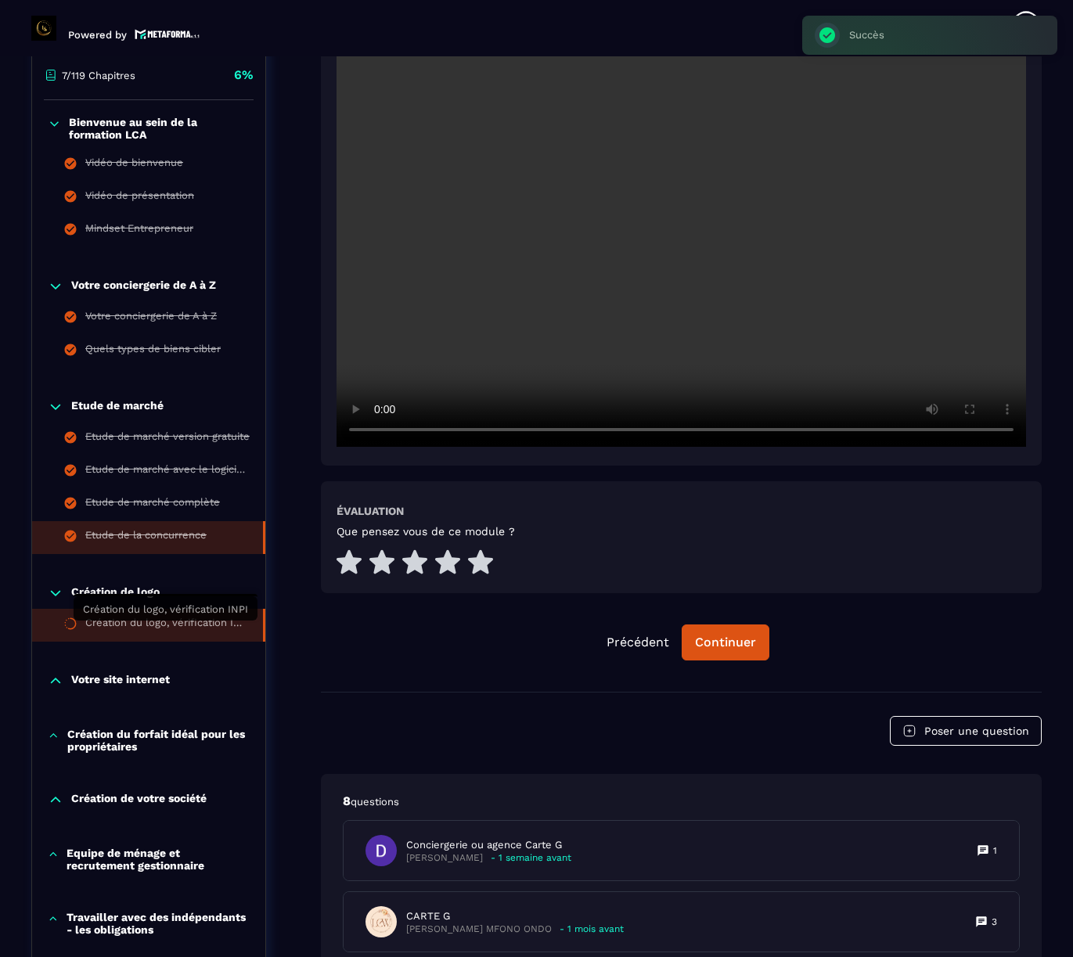
click at [135, 632] on div "Création du logo, vérification INPI" at bounding box center [166, 625] width 162 height 17
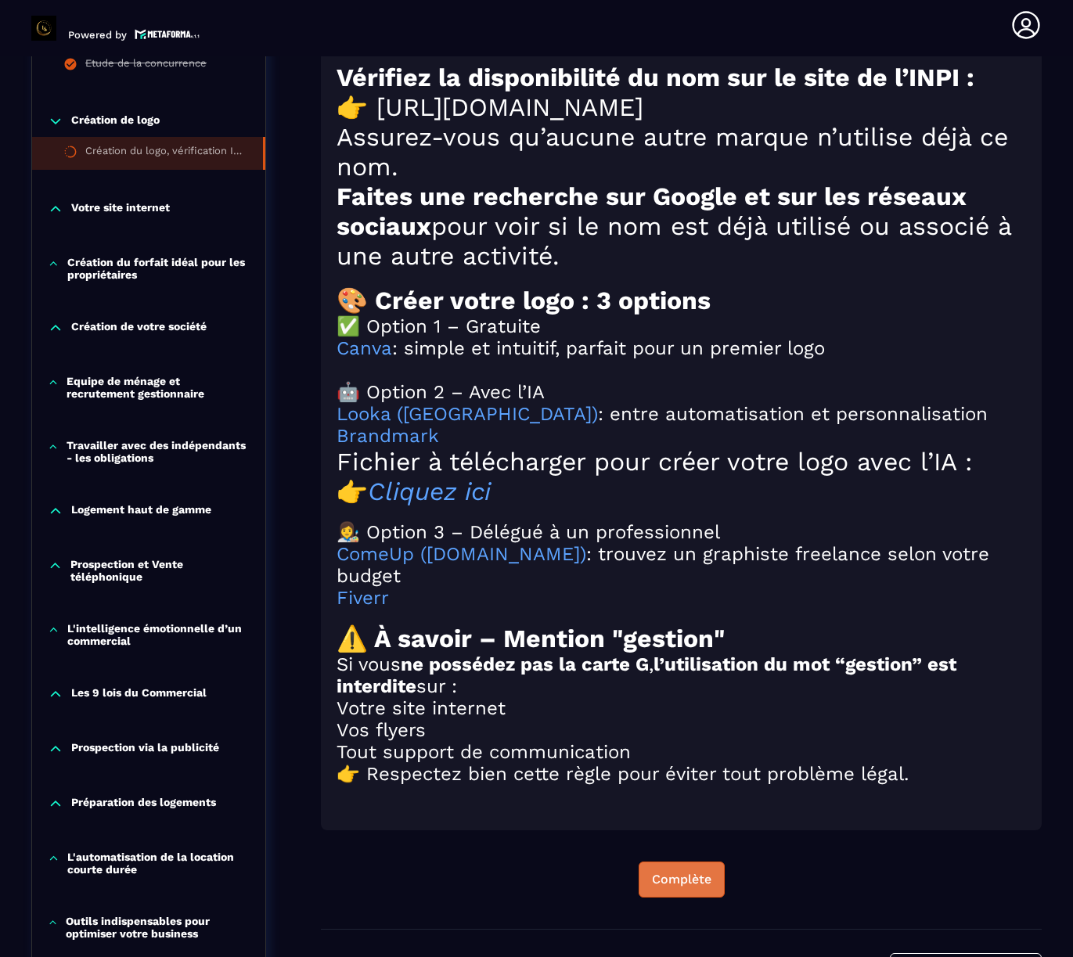
click at [678, 872] on div "Complète" at bounding box center [681, 880] width 59 height 16
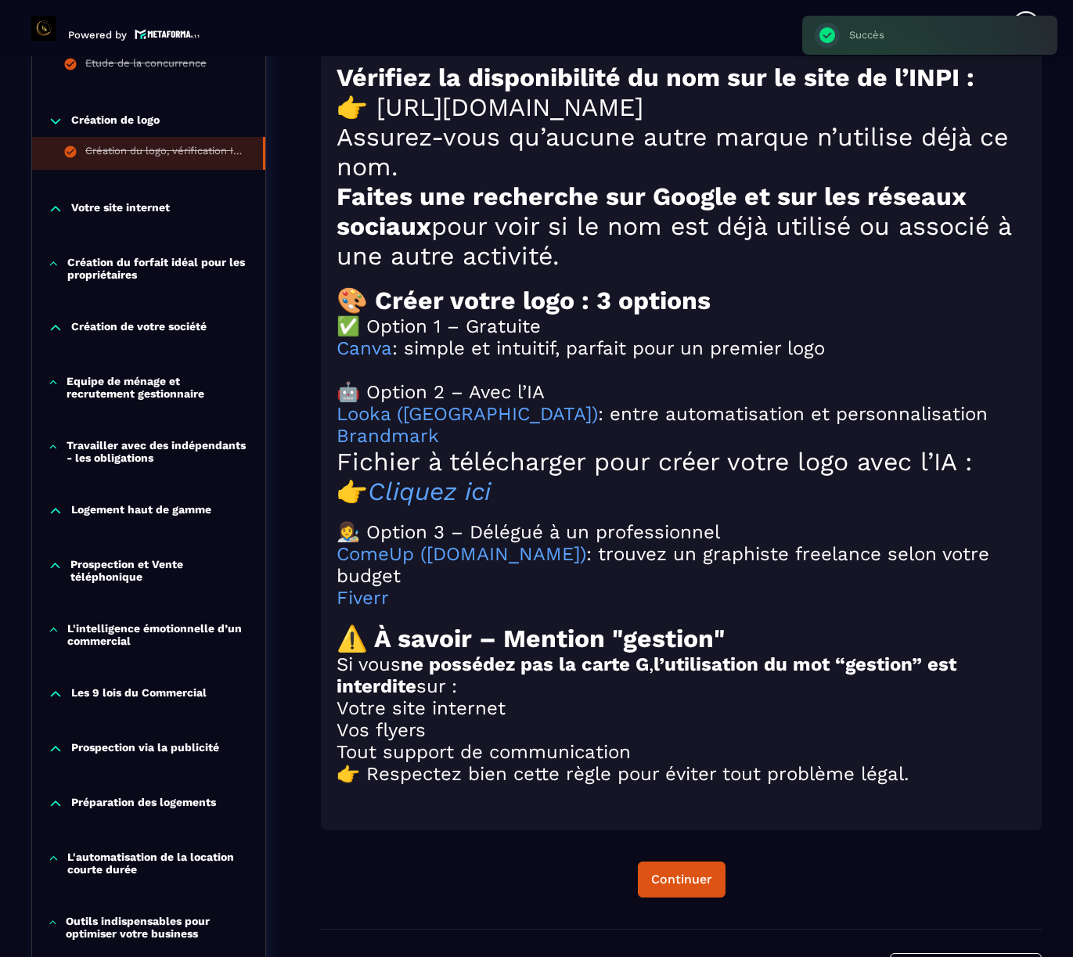
click at [92, 201] on p "Votre site internet" at bounding box center [120, 209] width 99 height 16
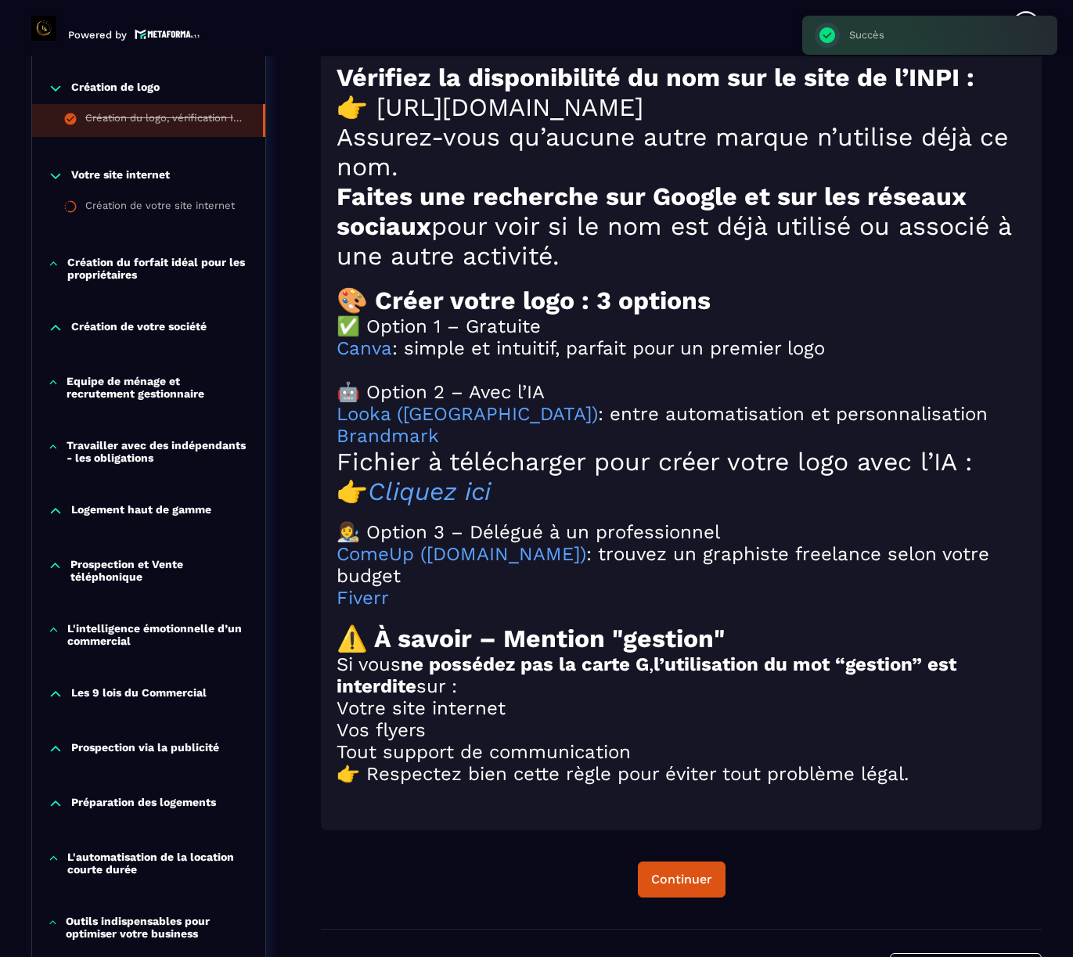
click at [107, 256] on p "Création du forfait idéal pour les propriétaires" at bounding box center [158, 268] width 182 height 25
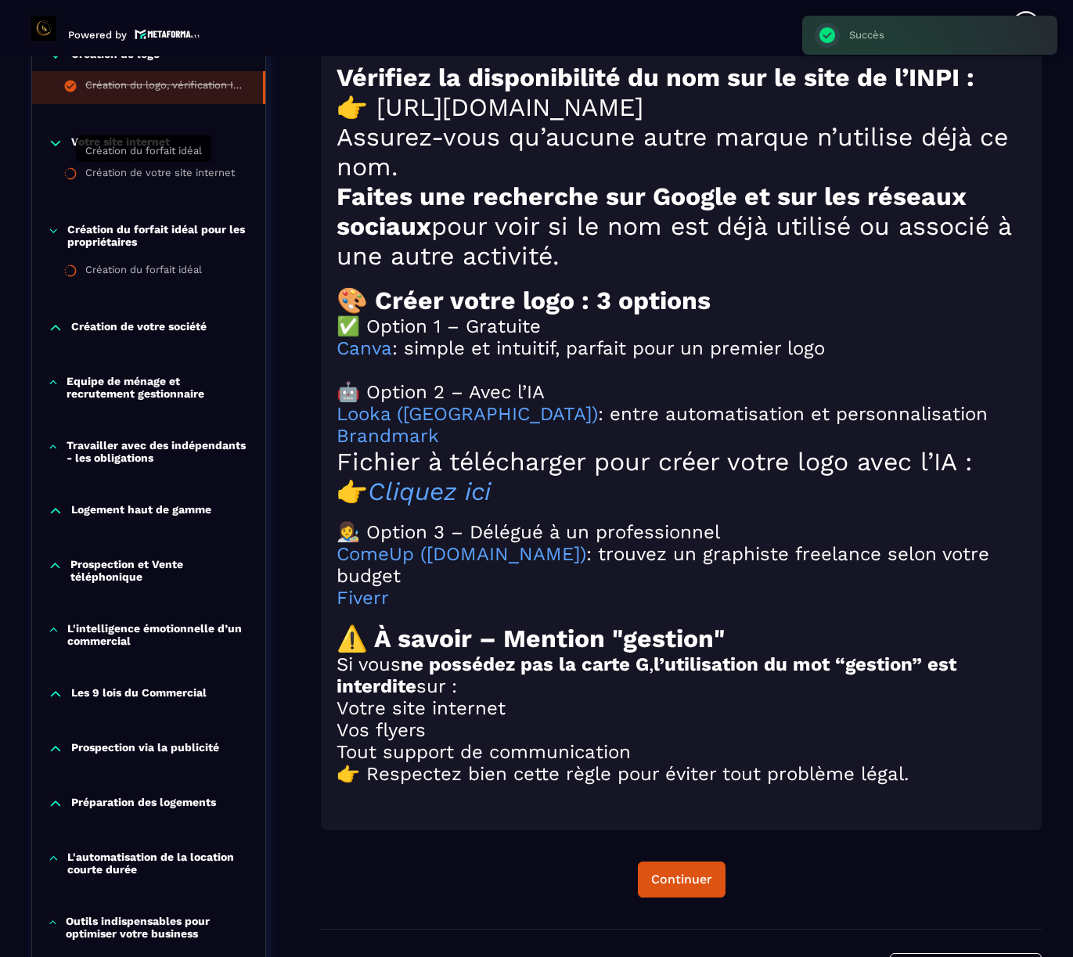
click at [107, 264] on div "Création du forfait idéal" at bounding box center [143, 272] width 117 height 17
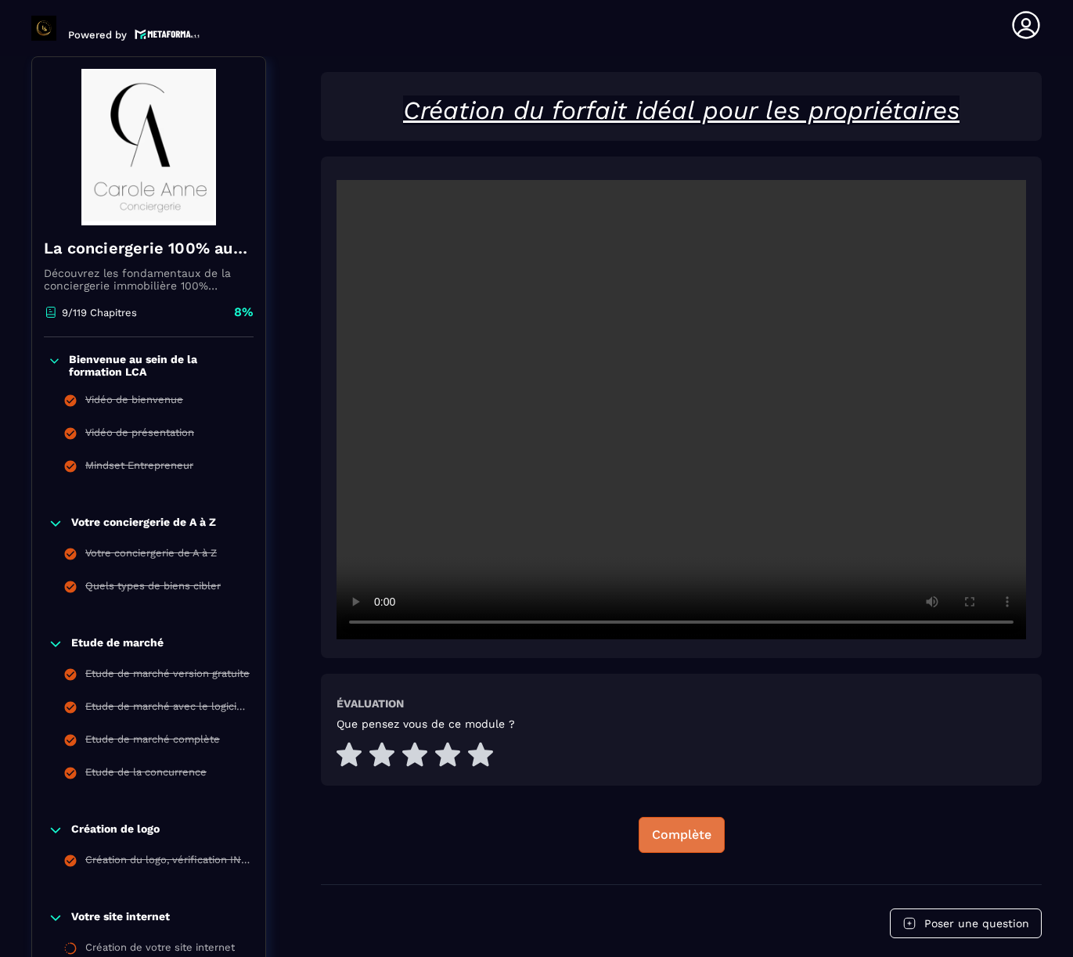
click at [693, 839] on div "Complète" at bounding box center [681, 835] width 59 height 16
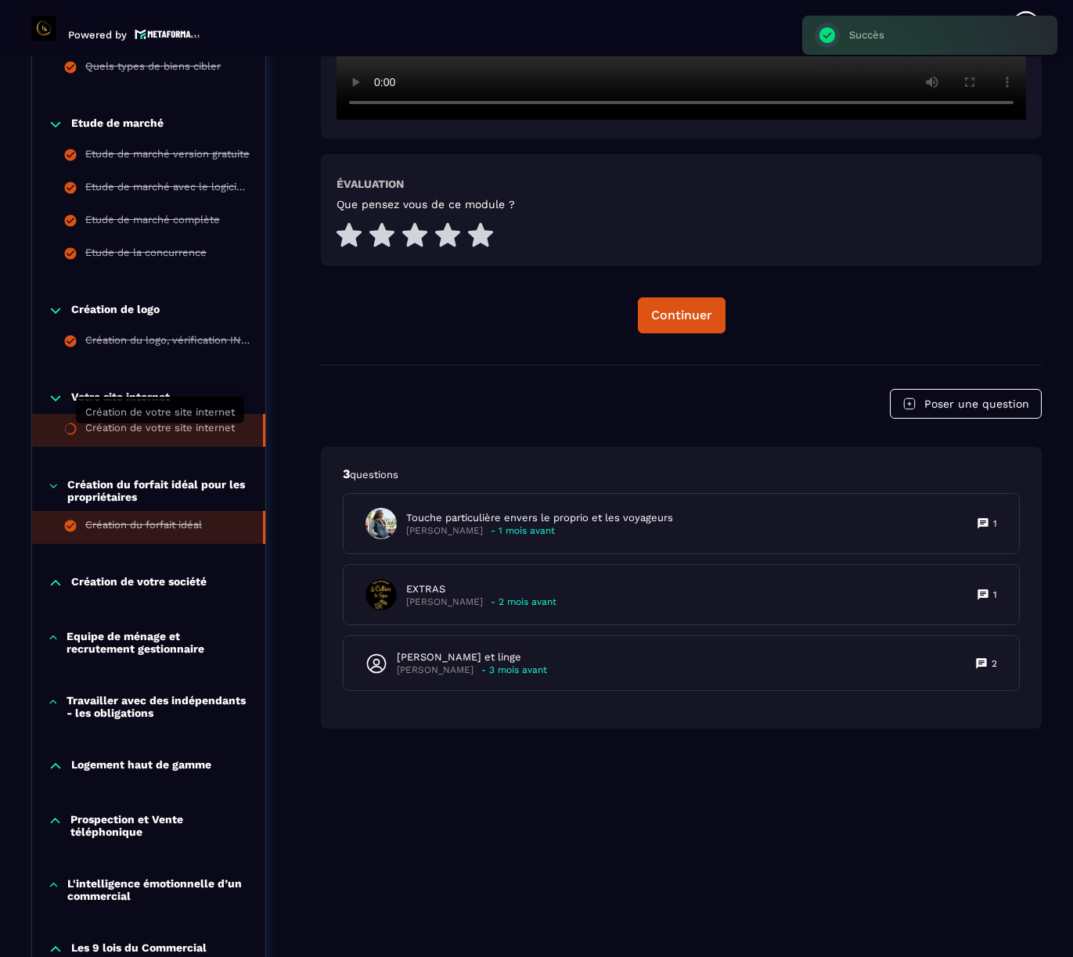
click at [131, 434] on div "Création de votre site internet" at bounding box center [159, 430] width 149 height 17
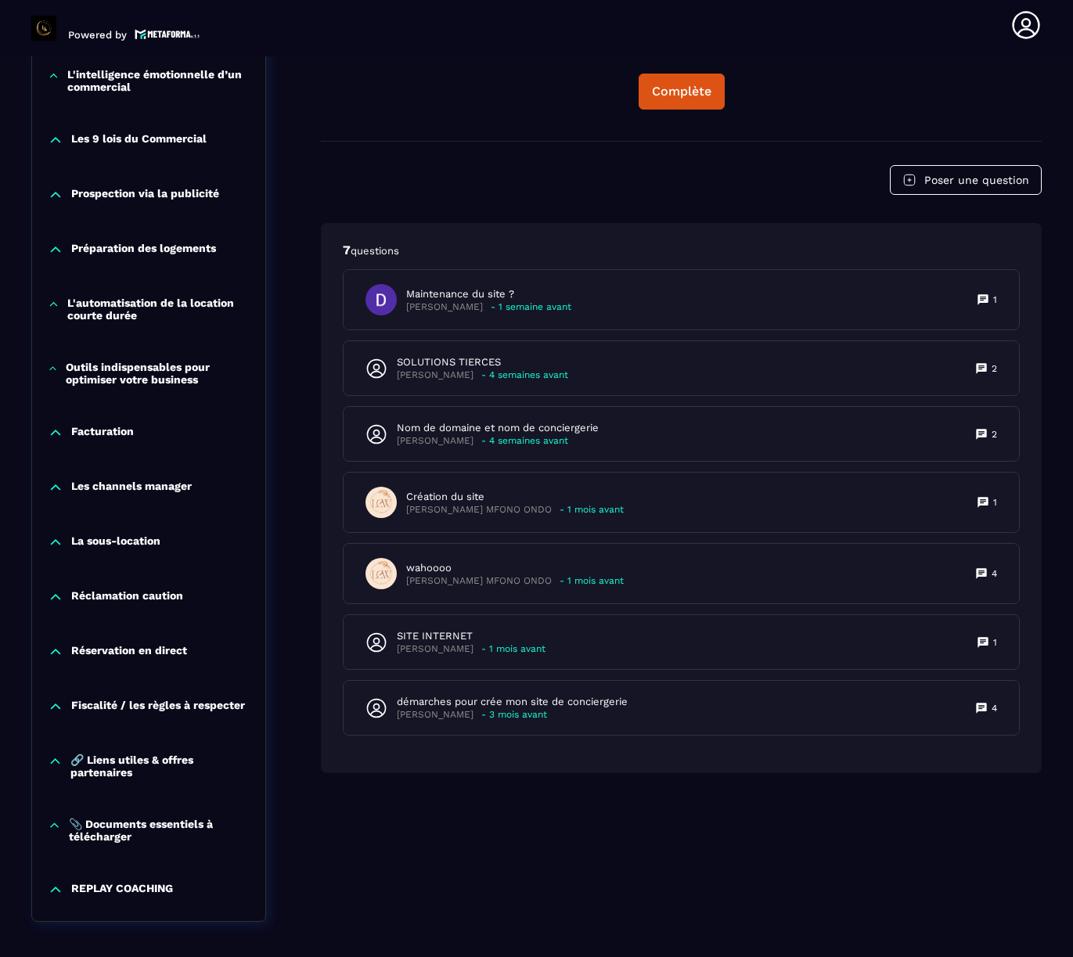
click at [131, 495] on p "Les channels manager" at bounding box center [131, 488] width 121 height 16
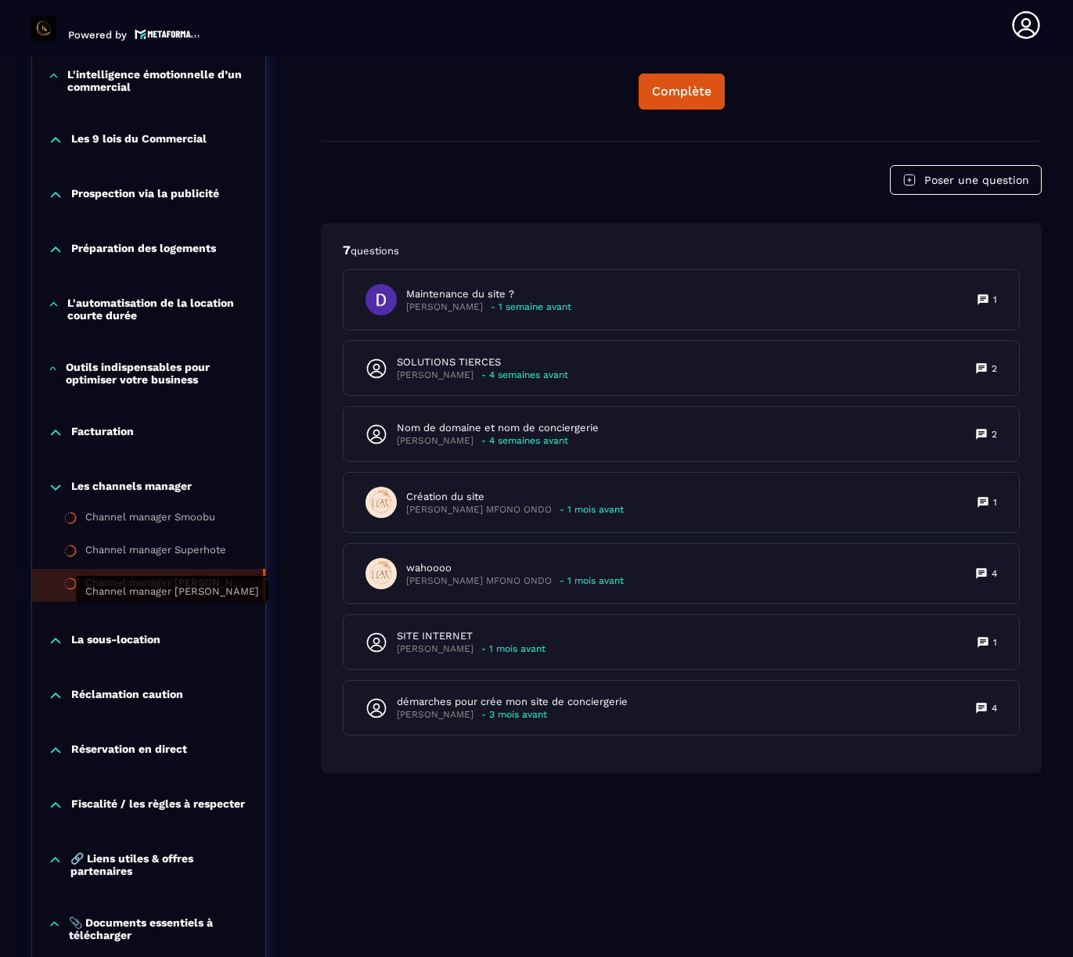
click at [119, 594] on div "Channel manager [PERSON_NAME]" at bounding box center [166, 585] width 162 height 17
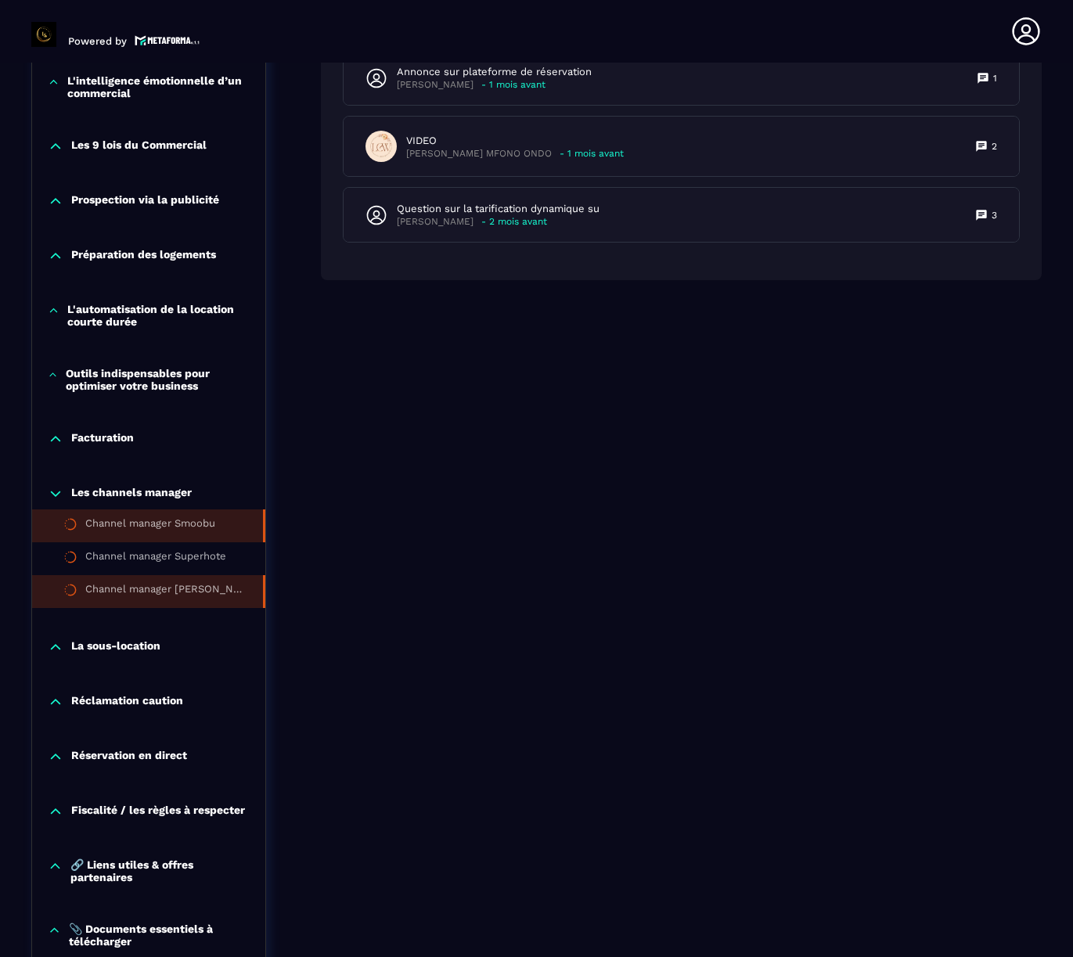
click at [117, 534] on div "Channel manager Smoobu" at bounding box center [150, 525] width 130 height 17
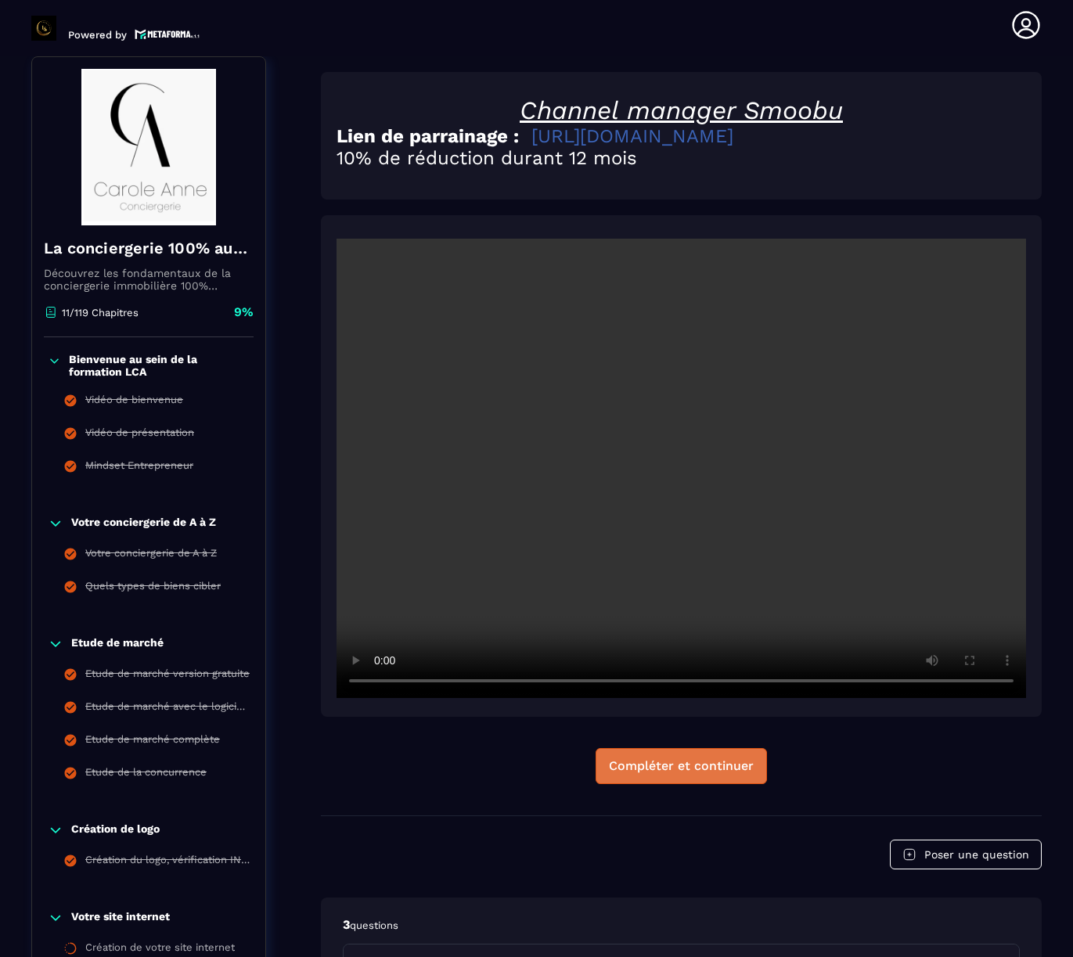
click at [657, 767] on div "Compléter et continuer" at bounding box center [681, 766] width 145 height 16
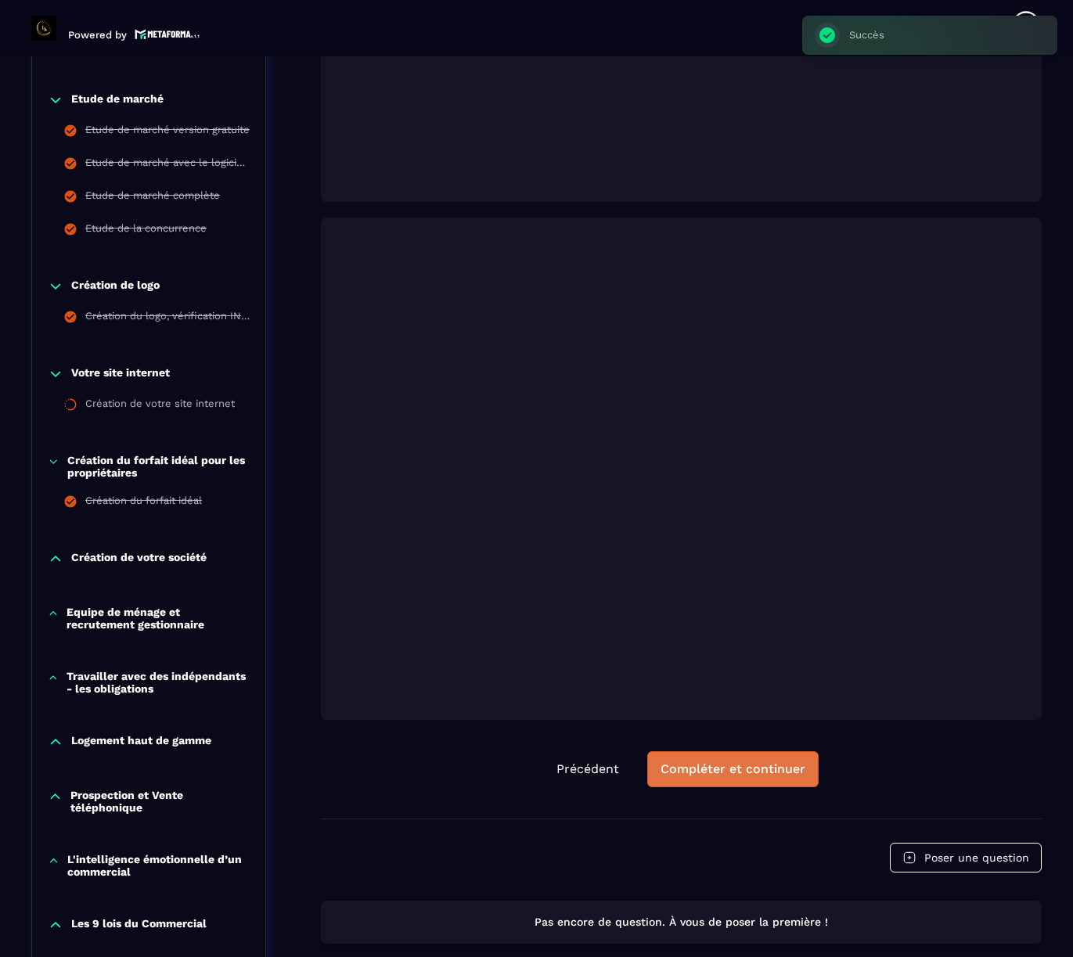
click at [699, 777] on div "Compléter et continuer" at bounding box center [732, 769] width 145 height 16
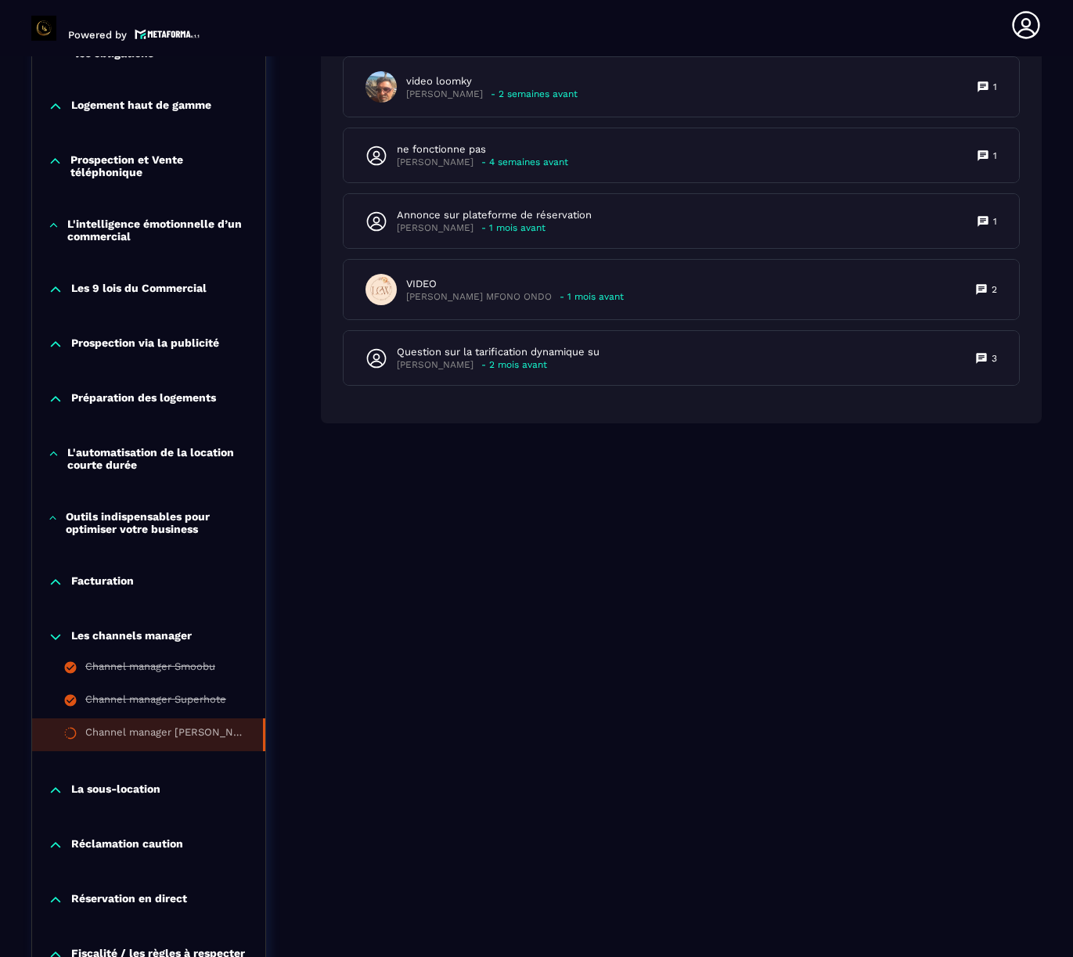
scroll to position [1340, 0]
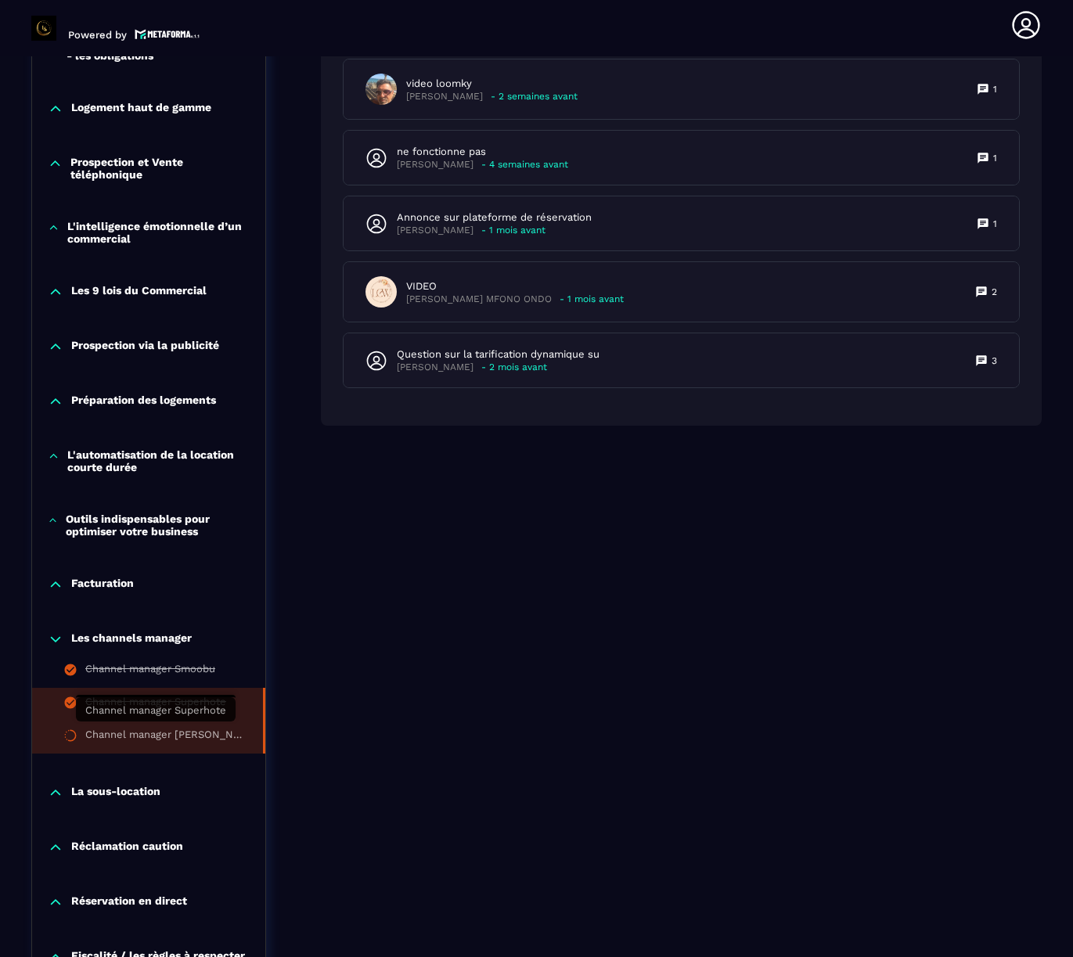
click at [152, 713] on div "Channel manager Superhote" at bounding box center [155, 704] width 141 height 17
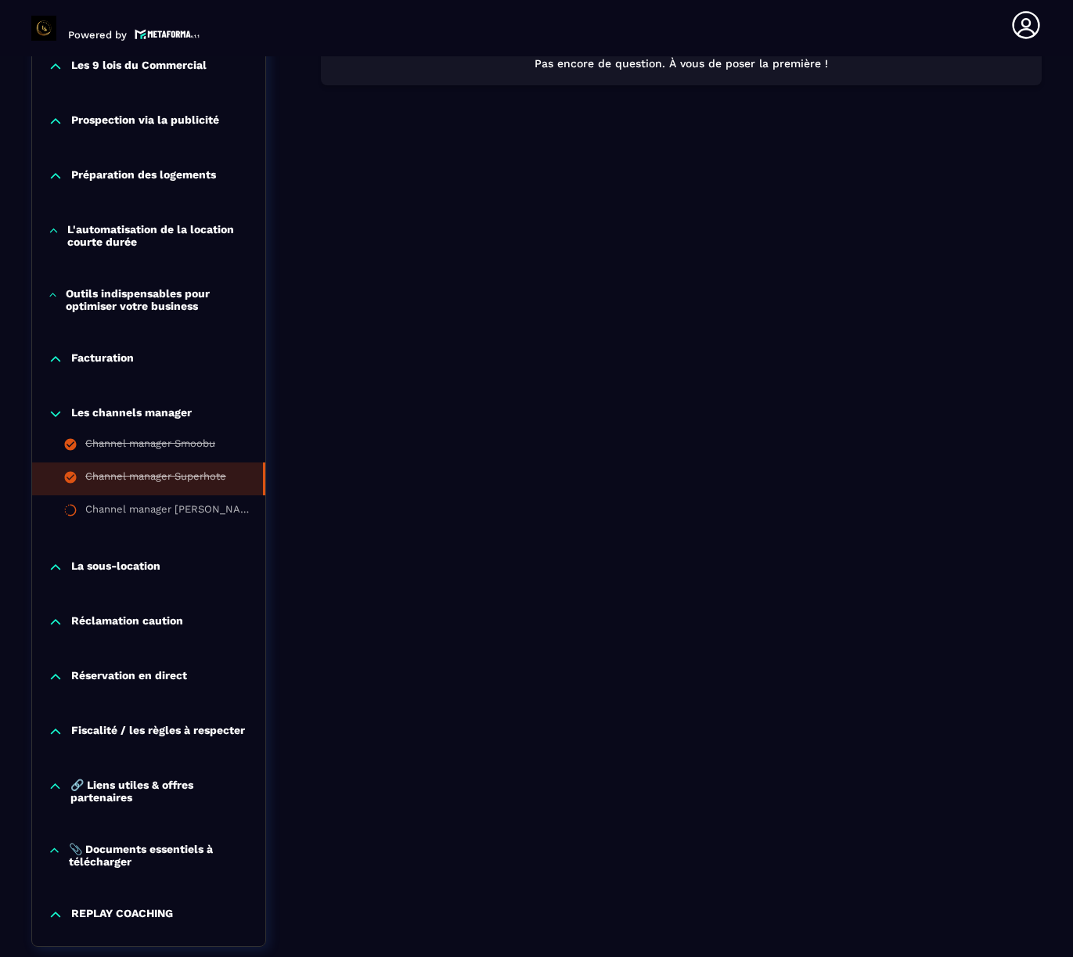
scroll to position [1574, 0]
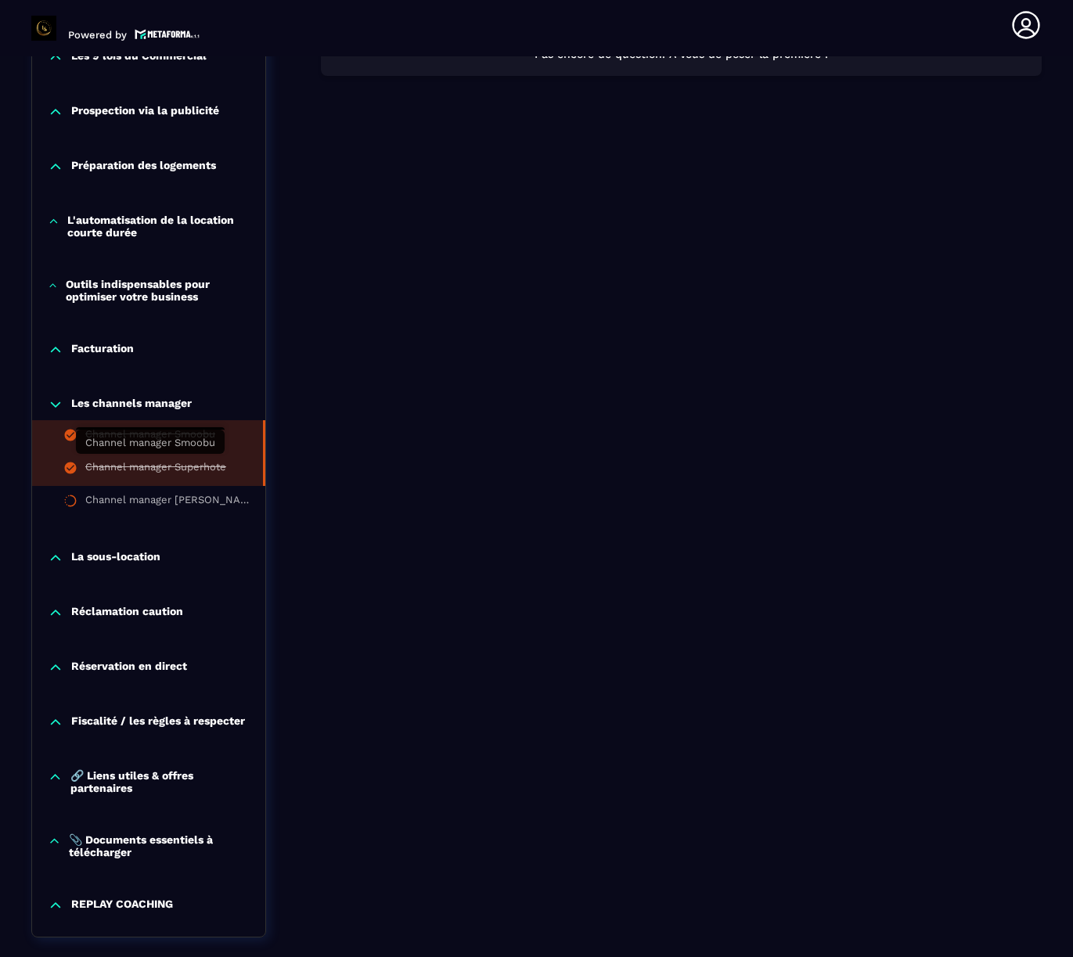
click at [189, 445] on div "Channel manager Smoobu" at bounding box center [150, 436] width 130 height 17
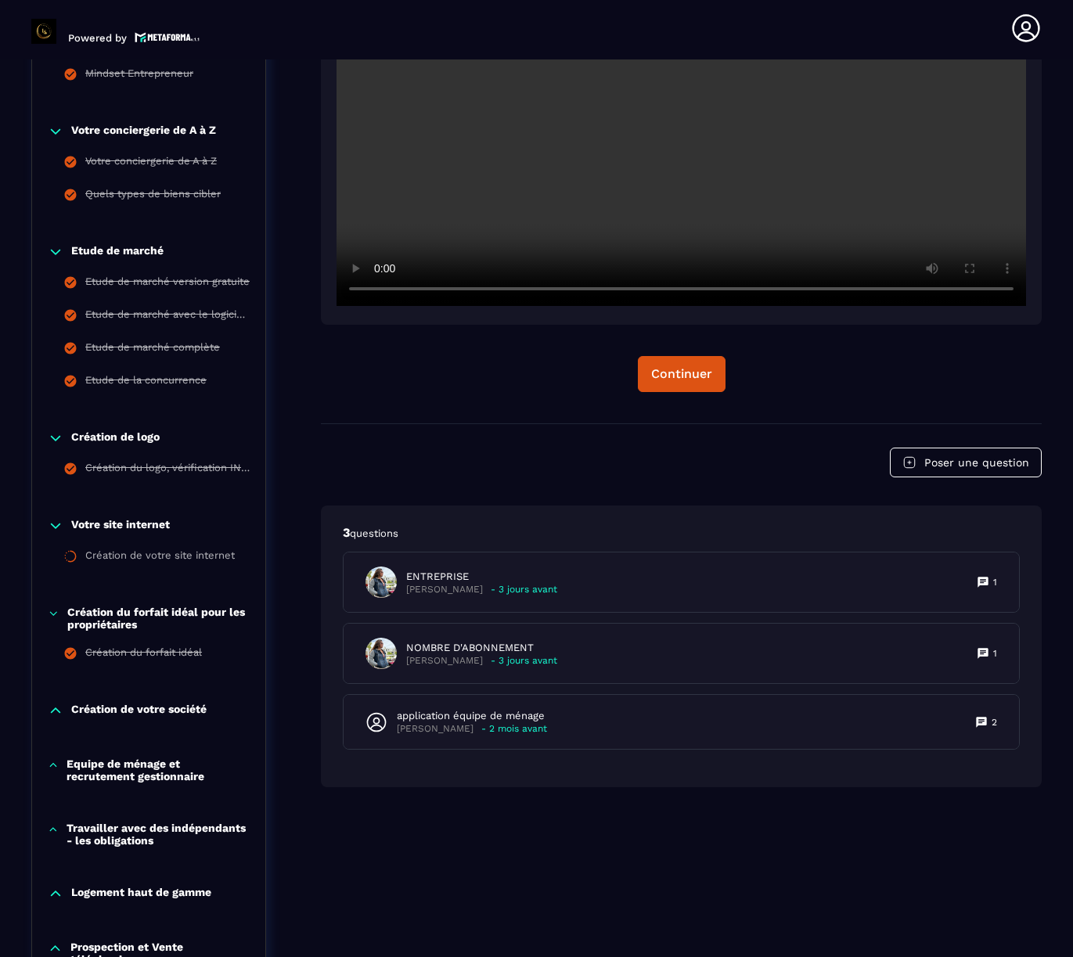
scroll to position [5, 0]
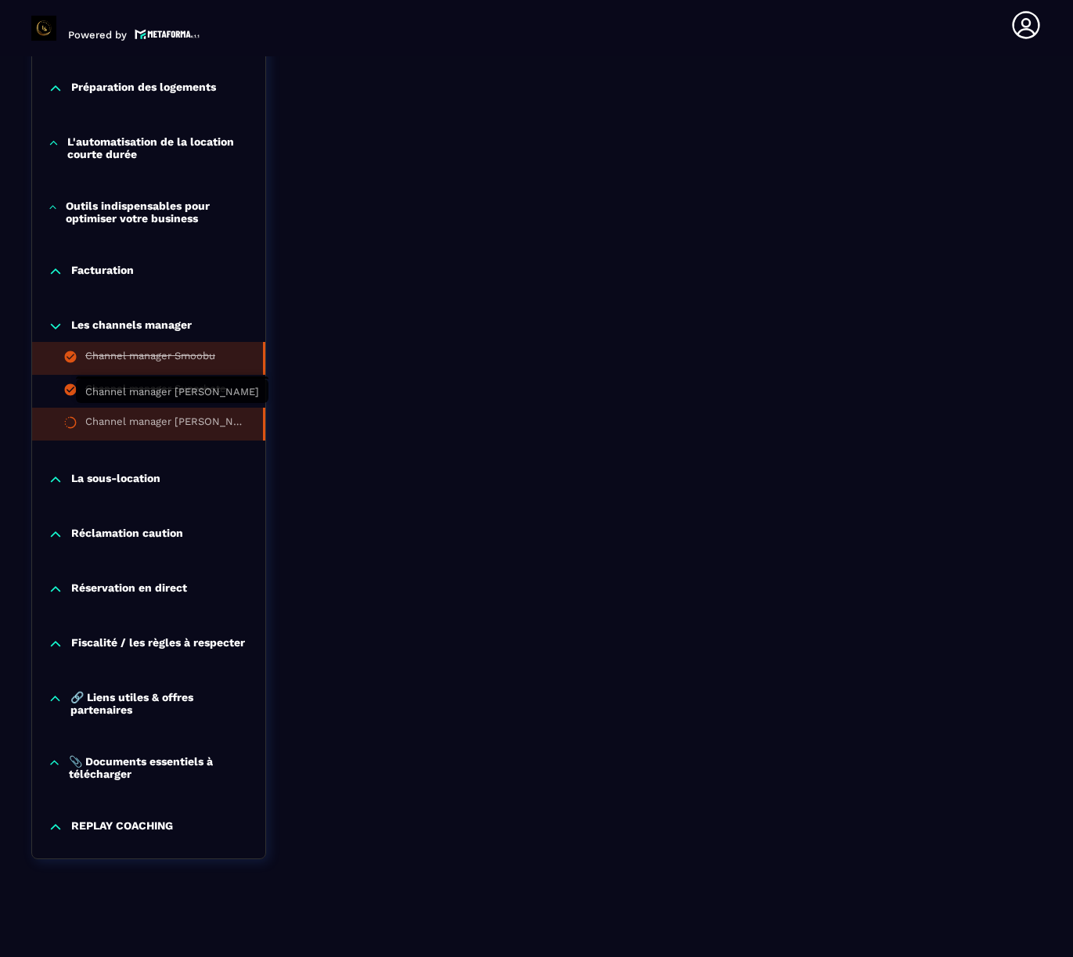
click at [157, 416] on div "Channel manager [PERSON_NAME]" at bounding box center [166, 424] width 162 height 17
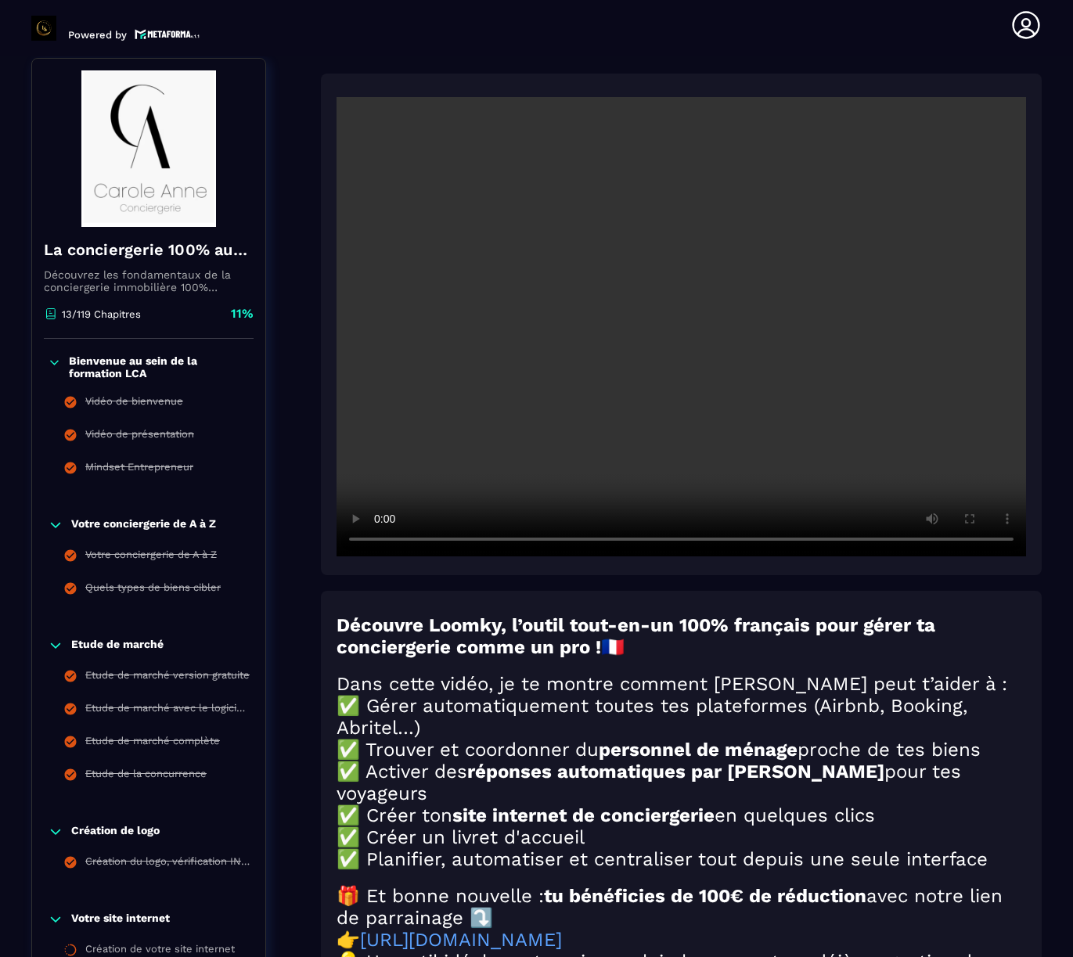
scroll to position [164, 0]
